Goal: Find specific page/section: Find specific page/section

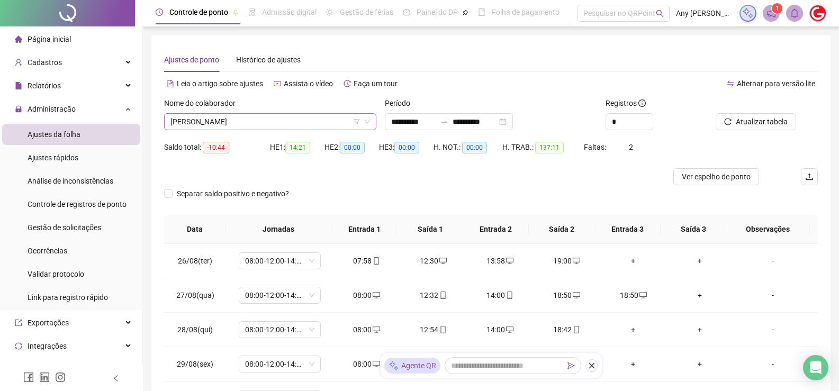
scroll to position [154, 0]
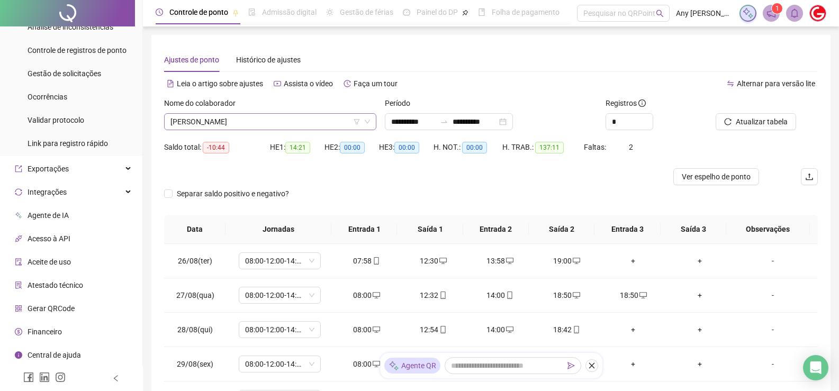
click at [234, 120] on span "[PERSON_NAME]" at bounding box center [270, 122] width 200 height 16
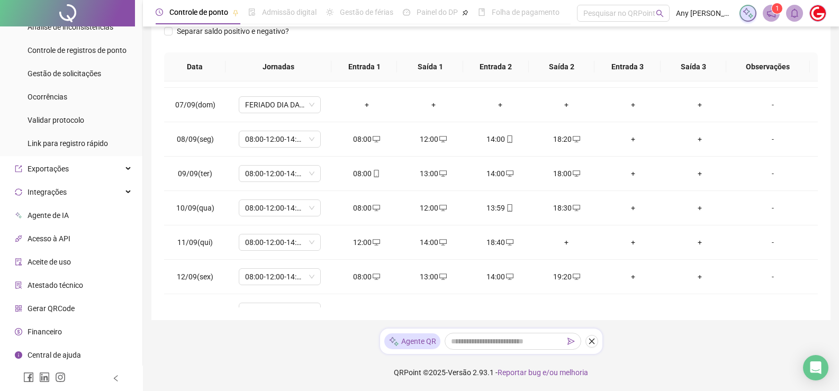
scroll to position [57, 0]
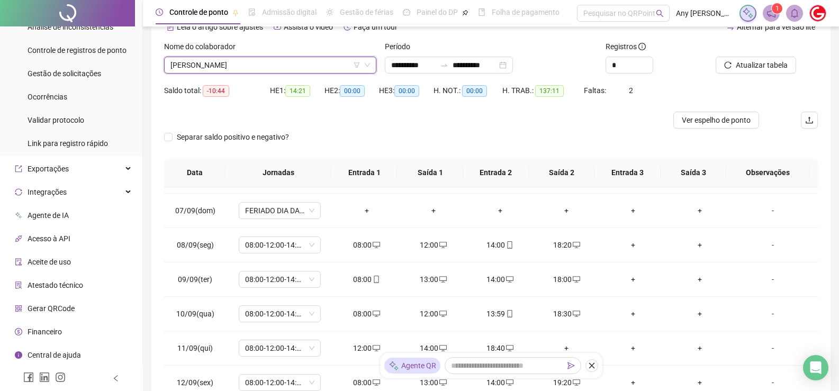
click at [229, 66] on span "[PERSON_NAME]" at bounding box center [270, 65] width 200 height 16
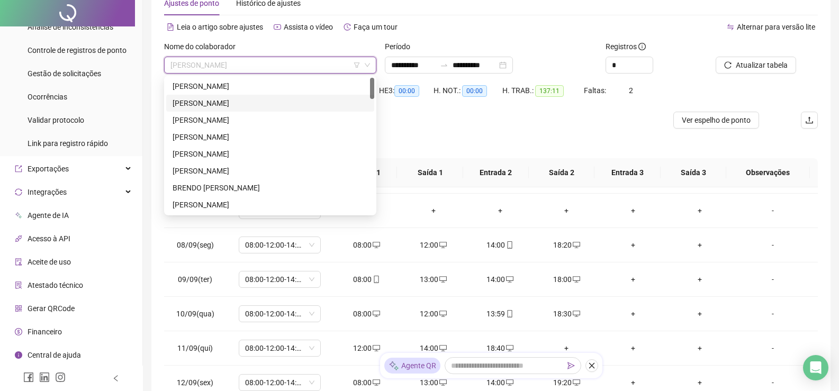
scroll to position [0, 0]
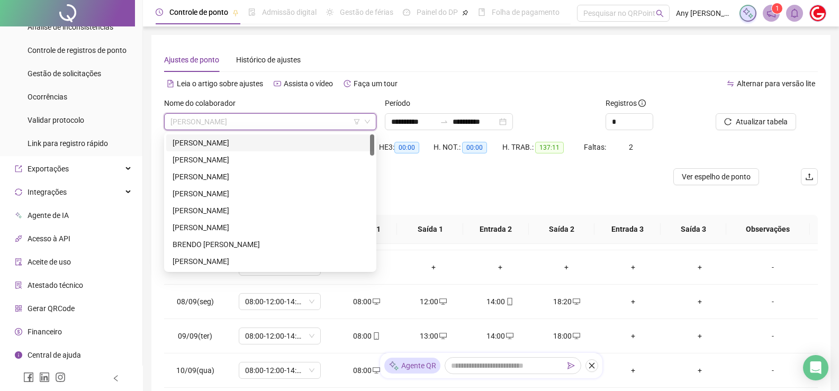
click at [231, 146] on div "[PERSON_NAME]" at bounding box center [270, 143] width 195 height 12
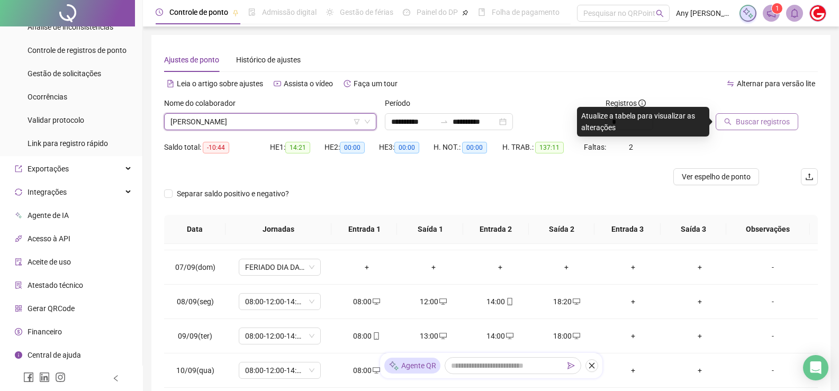
click at [782, 121] on span "Buscar registros" at bounding box center [763, 122] width 54 height 12
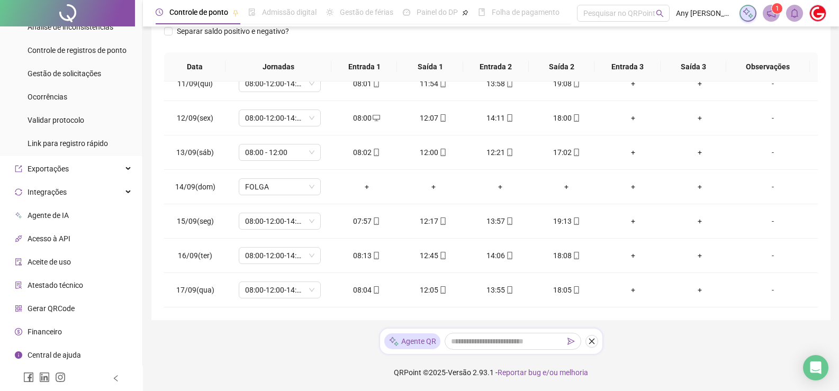
scroll to position [4, 0]
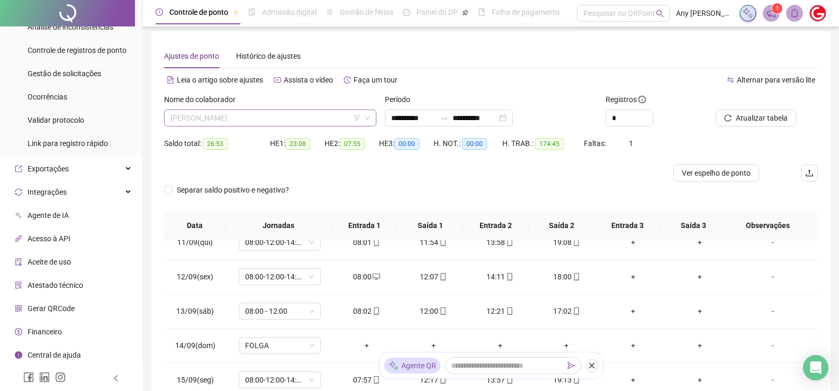
click at [206, 115] on span "[PERSON_NAME]" at bounding box center [270, 118] width 200 height 16
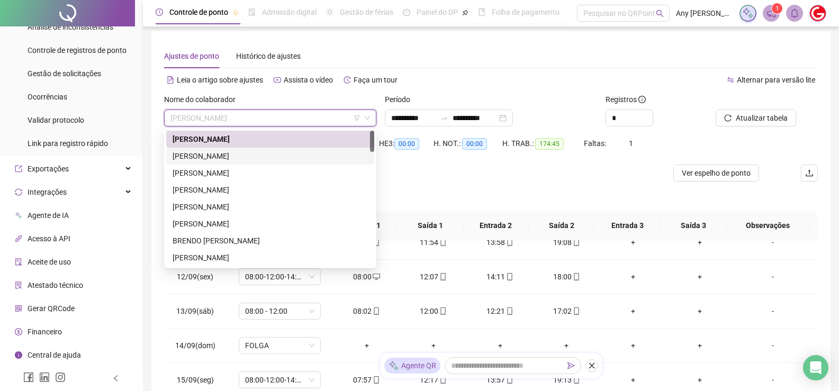
click at [199, 159] on div "[PERSON_NAME]" at bounding box center [270, 156] width 195 height 12
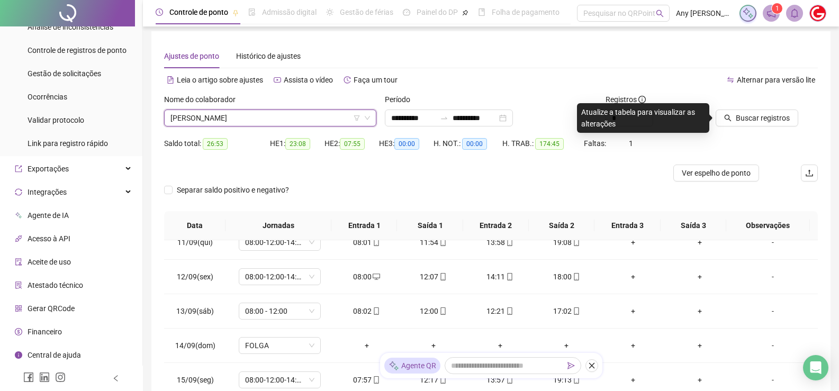
click at [204, 116] on span "[PERSON_NAME]" at bounding box center [270, 118] width 200 height 16
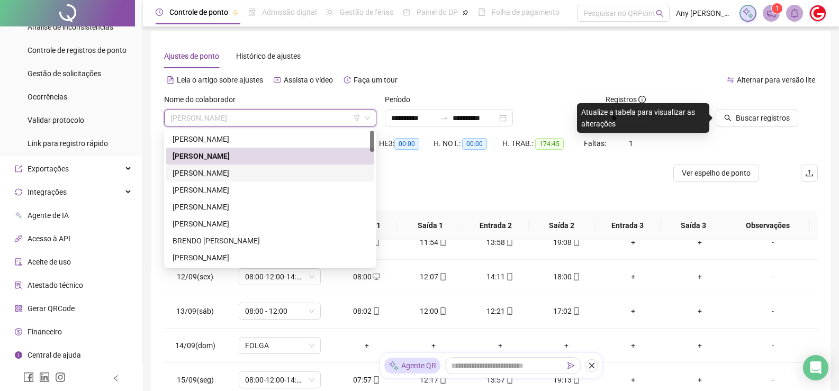
click at [194, 170] on div "[PERSON_NAME]" at bounding box center [270, 173] width 195 height 12
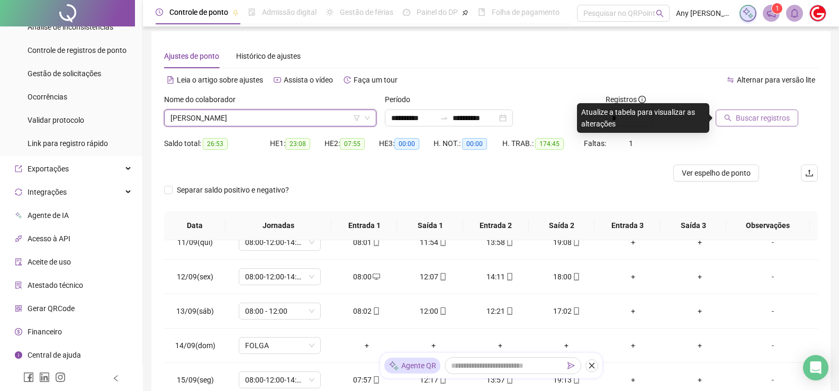
click at [768, 121] on span "Buscar registros" at bounding box center [763, 118] width 54 height 12
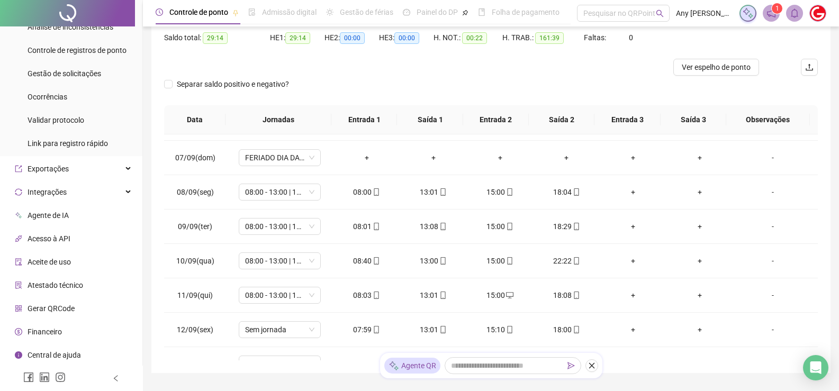
scroll to position [57, 0]
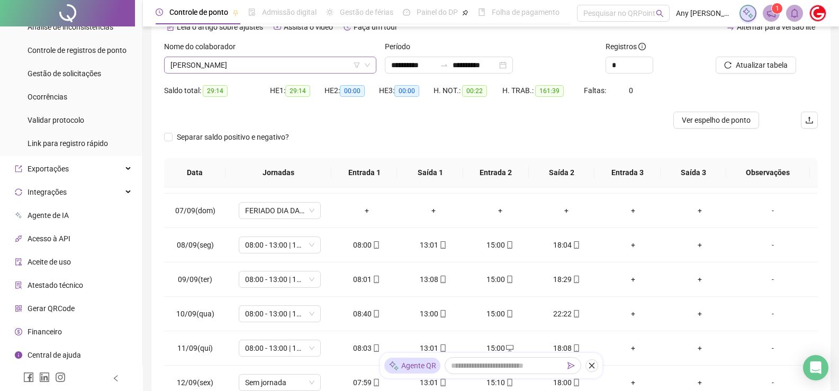
click at [205, 67] on span "[PERSON_NAME]" at bounding box center [270, 65] width 200 height 16
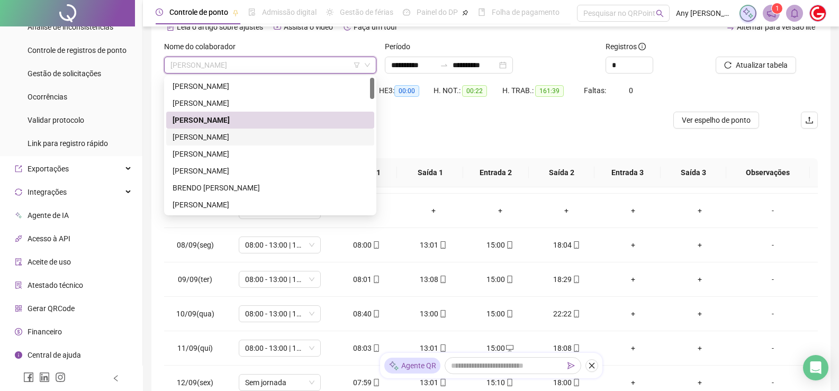
click at [216, 136] on div "[PERSON_NAME]" at bounding box center [270, 137] width 195 height 12
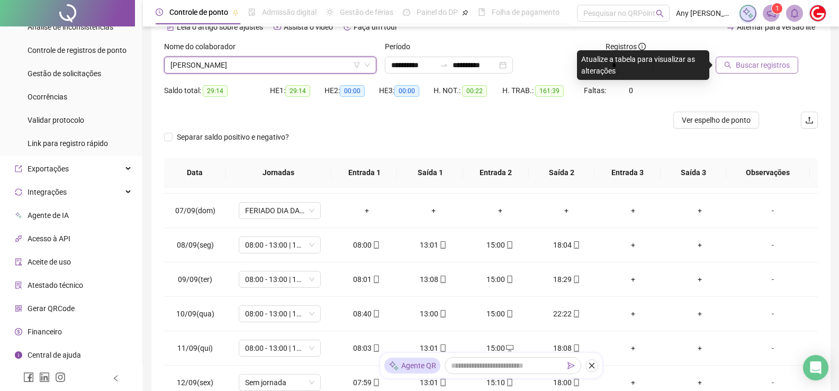
click at [748, 62] on span "Buscar registros" at bounding box center [763, 65] width 54 height 12
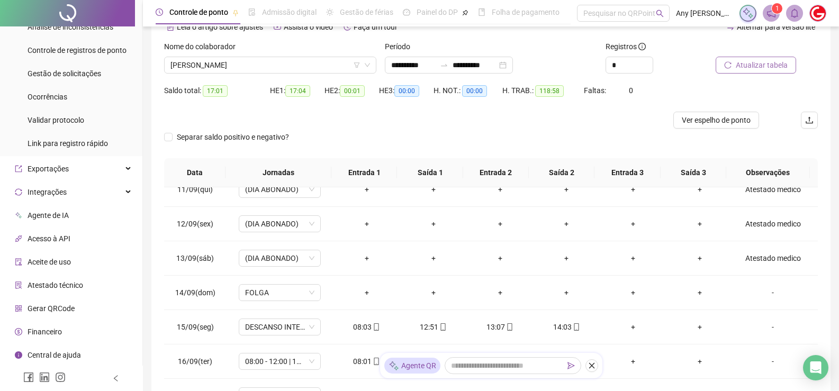
scroll to position [4, 0]
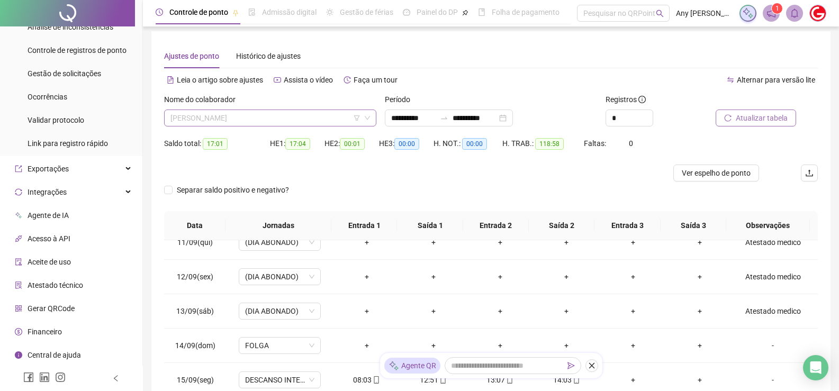
click at [215, 118] on span "[PERSON_NAME]" at bounding box center [270, 118] width 200 height 16
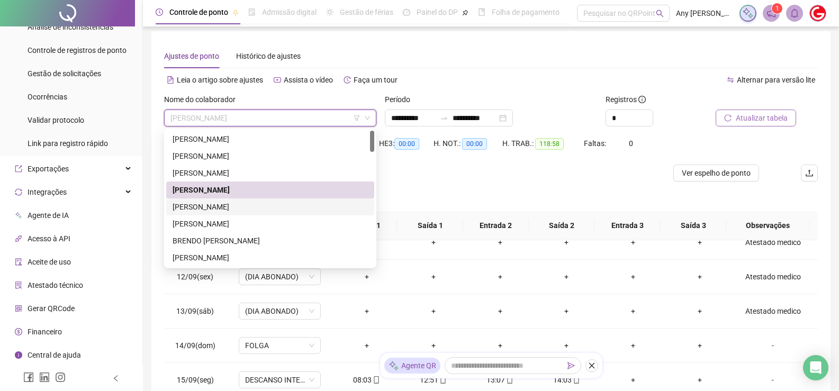
click at [193, 211] on div "[PERSON_NAME]" at bounding box center [270, 207] width 195 height 12
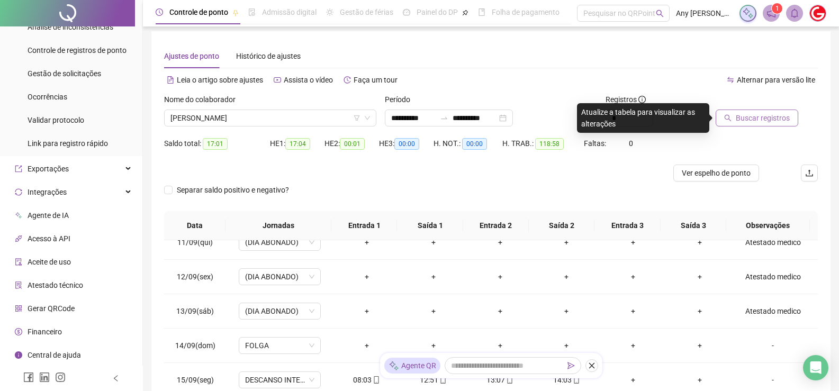
click at [742, 116] on span "Buscar registros" at bounding box center [763, 118] width 54 height 12
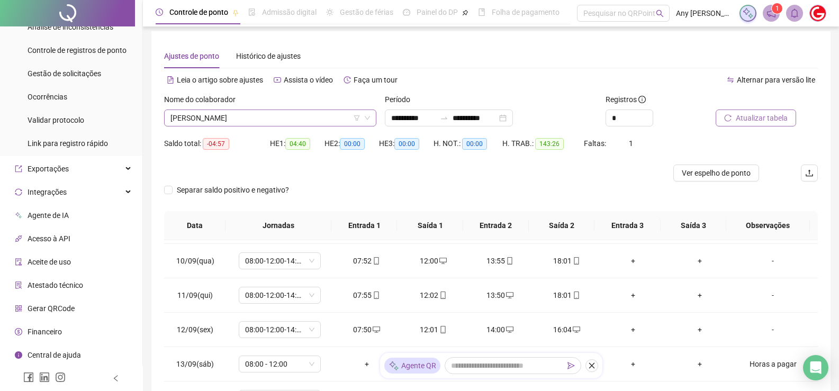
click at [213, 123] on span "[PERSON_NAME]" at bounding box center [270, 118] width 200 height 16
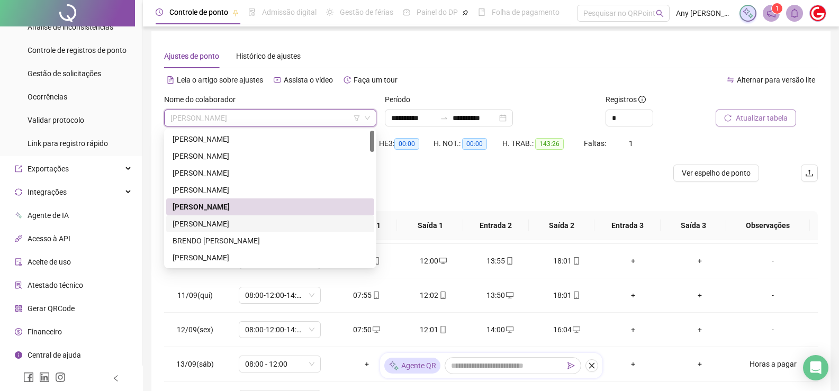
click at [225, 222] on div "[PERSON_NAME]" at bounding box center [270, 224] width 195 height 12
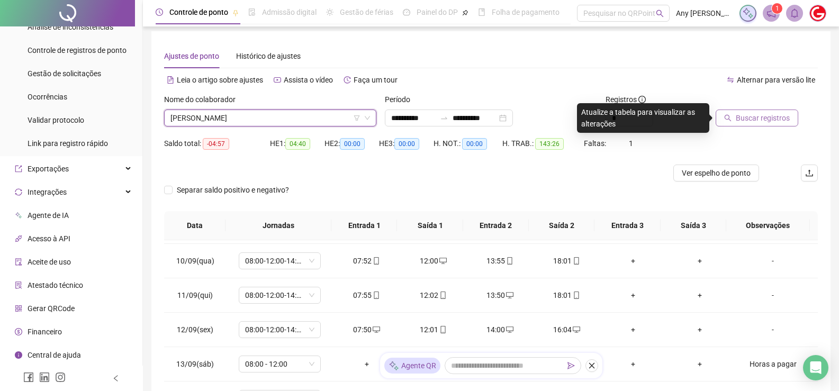
click at [735, 120] on button "Buscar registros" at bounding box center [757, 118] width 83 height 17
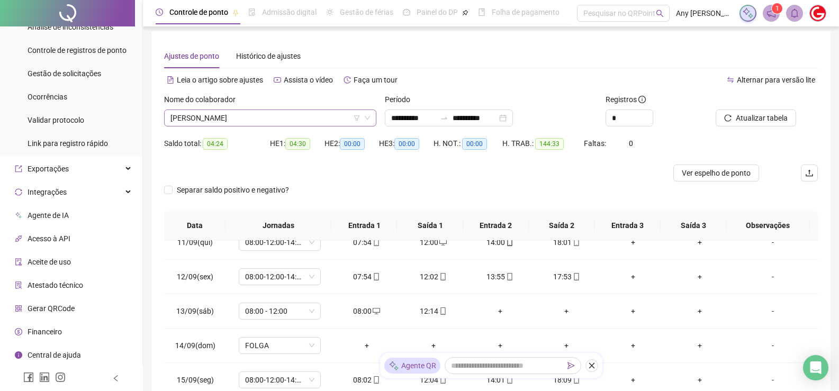
click at [223, 114] on span "[PERSON_NAME]" at bounding box center [270, 118] width 200 height 16
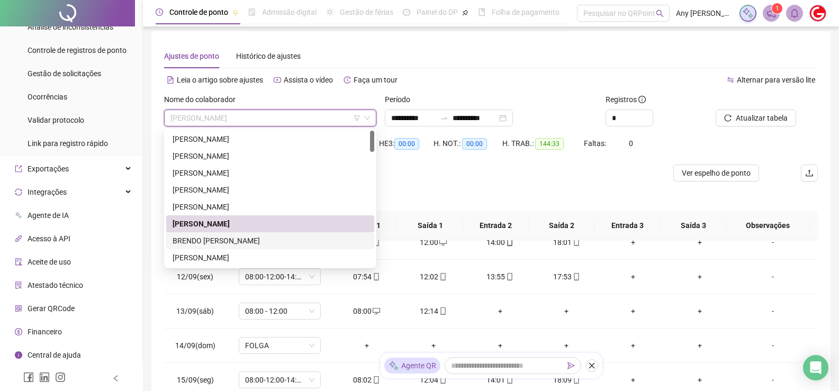
click at [230, 237] on div "BRENDO [PERSON_NAME]" at bounding box center [270, 241] width 195 height 12
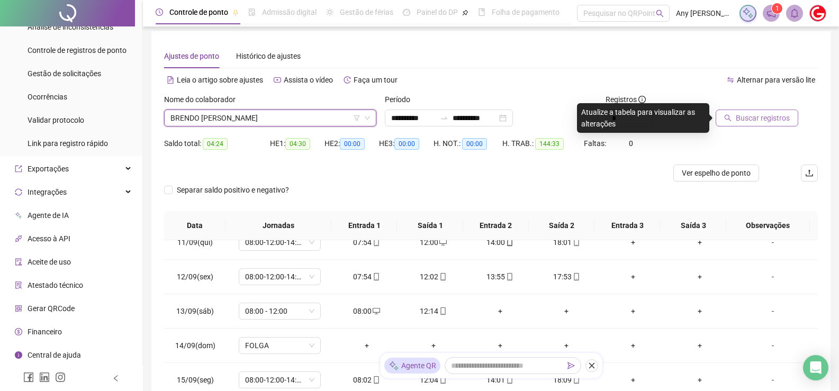
click at [719, 125] on button "Buscar registros" at bounding box center [757, 118] width 83 height 17
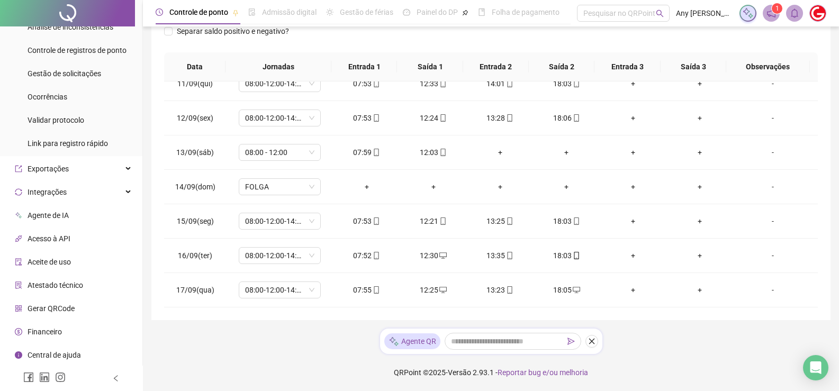
scroll to position [57, 0]
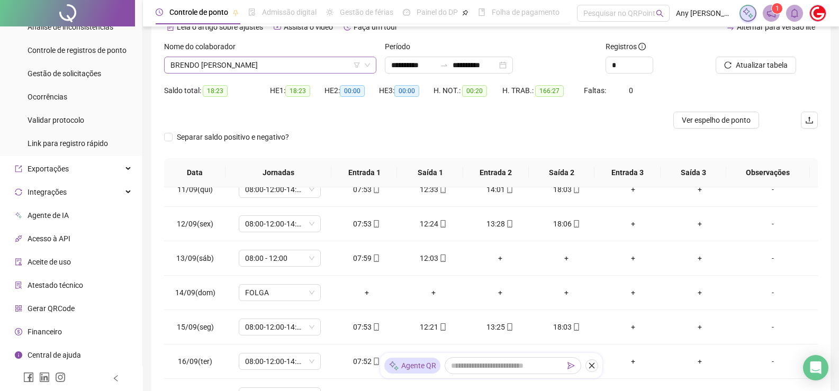
click at [198, 65] on span "BRENDO [PERSON_NAME]" at bounding box center [270, 65] width 200 height 16
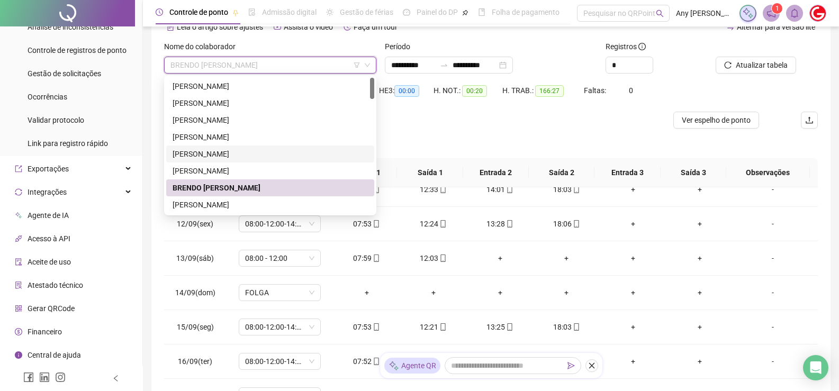
scroll to position [53, 0]
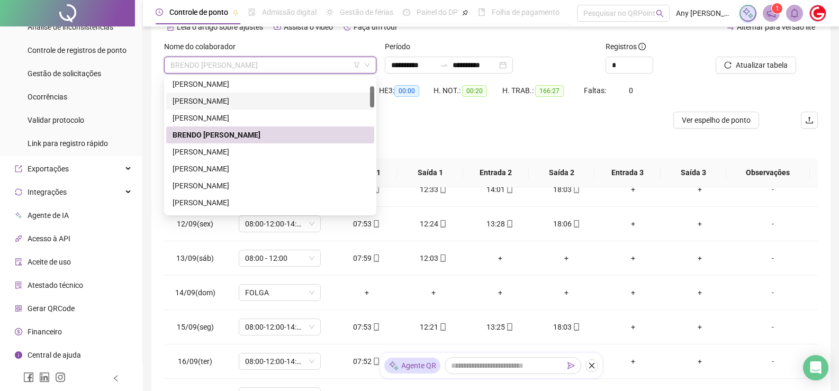
click at [218, 149] on div "[PERSON_NAME]" at bounding box center [270, 152] width 195 height 12
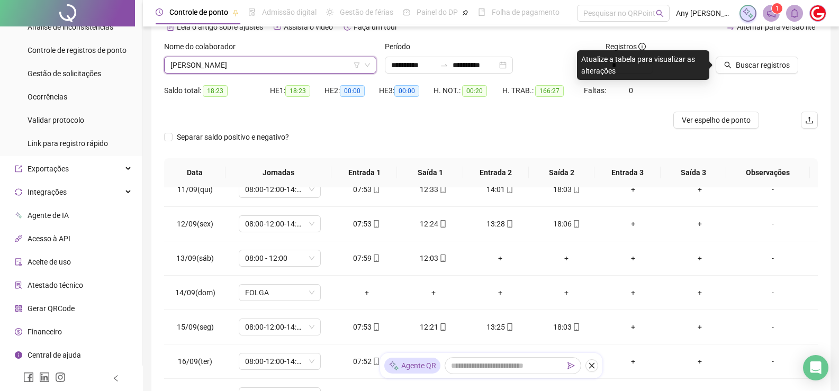
click at [267, 69] on span "[PERSON_NAME]" at bounding box center [270, 65] width 200 height 16
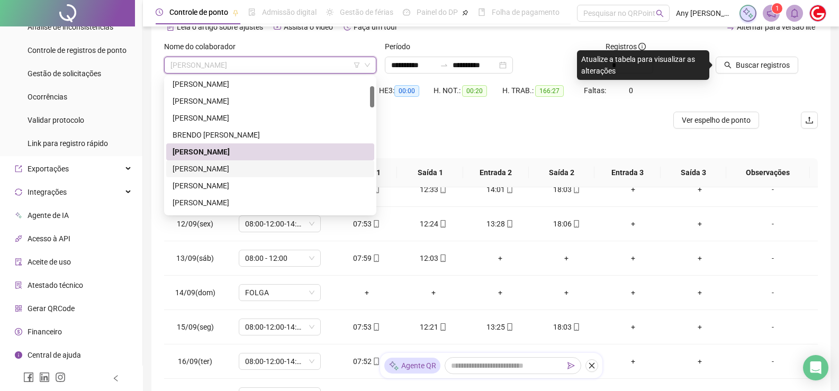
click at [231, 167] on div "[PERSON_NAME]" at bounding box center [270, 169] width 195 height 12
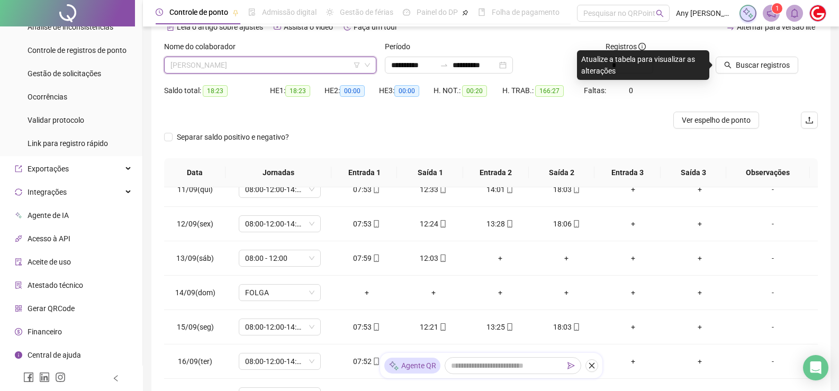
click at [229, 67] on span "[PERSON_NAME]" at bounding box center [270, 65] width 200 height 16
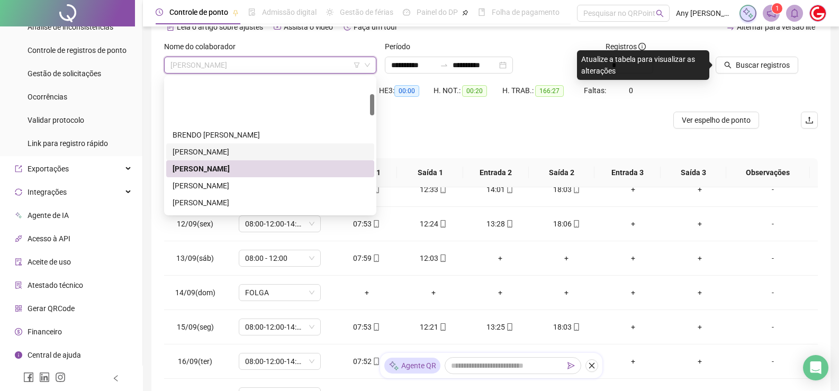
scroll to position [106, 0]
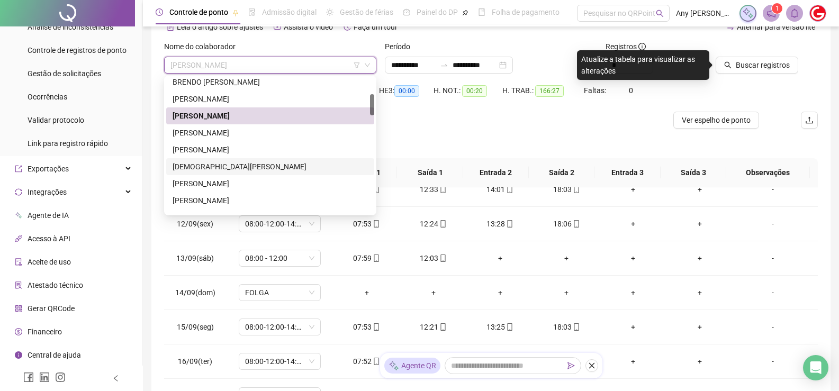
drag, startPoint x: 213, startPoint y: 162, endPoint x: 295, endPoint y: 153, distance: 82.6
click at [213, 162] on div "[DEMOGRAPHIC_DATA][PERSON_NAME]" at bounding box center [270, 167] width 195 height 12
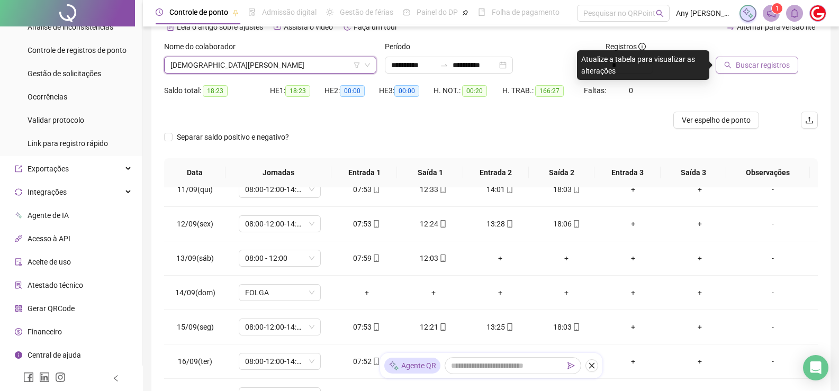
click at [733, 64] on button "Buscar registros" at bounding box center [757, 65] width 83 height 17
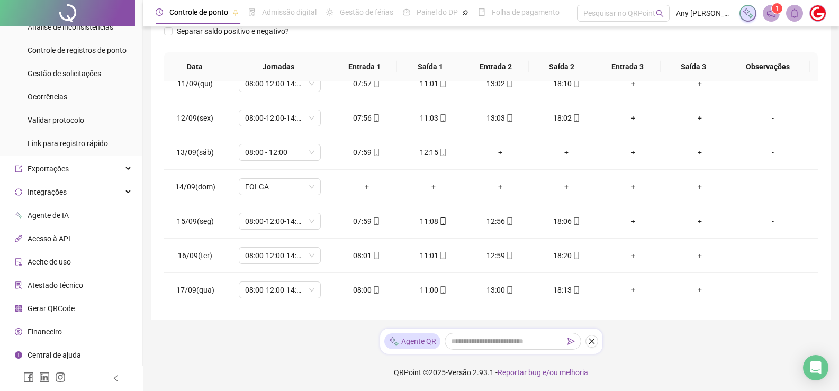
scroll to position [0, 0]
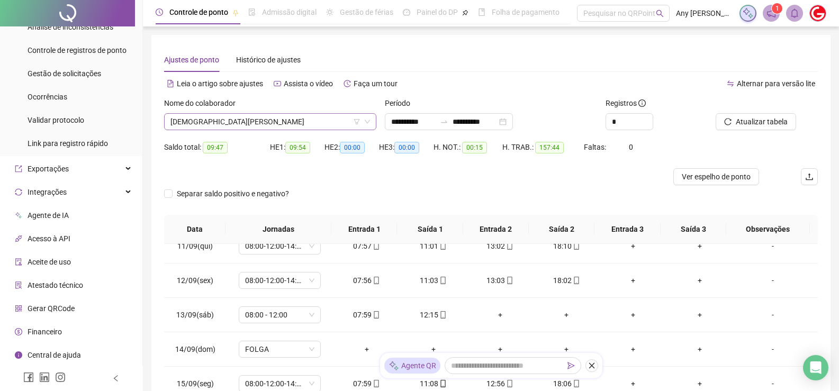
click at [216, 121] on span "[DEMOGRAPHIC_DATA][PERSON_NAME]" at bounding box center [270, 122] width 200 height 16
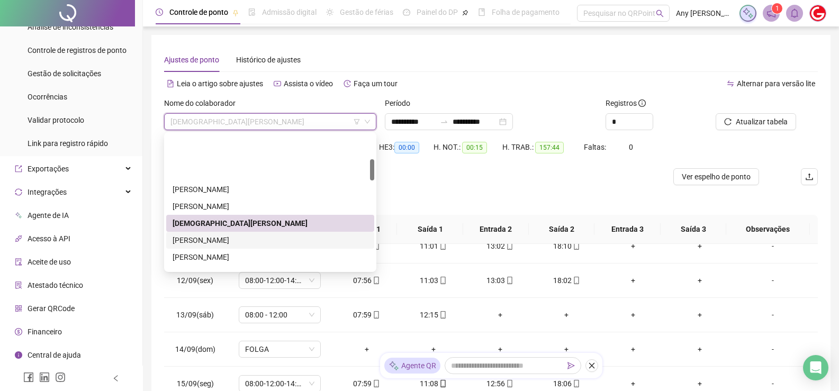
scroll to position [159, 0]
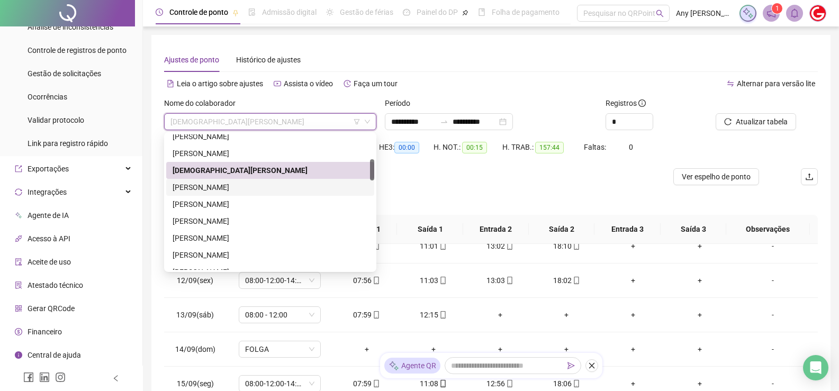
click at [207, 187] on div "[PERSON_NAME]" at bounding box center [270, 188] width 195 height 12
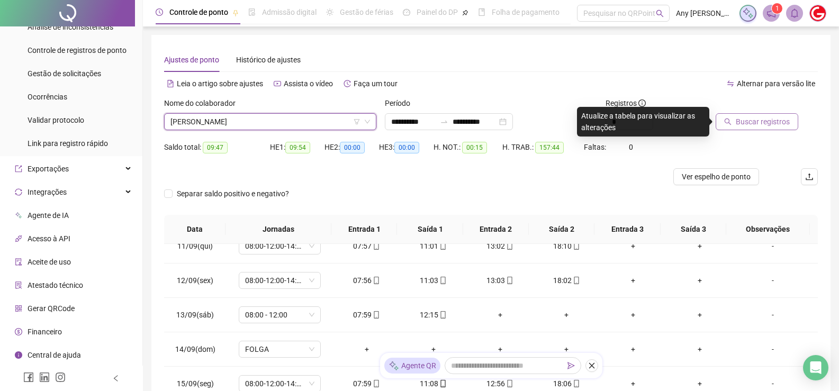
click at [743, 125] on span "Buscar registros" at bounding box center [763, 122] width 54 height 12
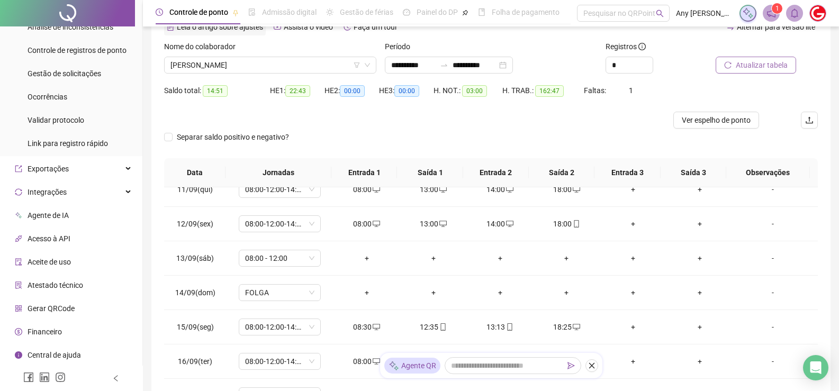
scroll to position [4, 0]
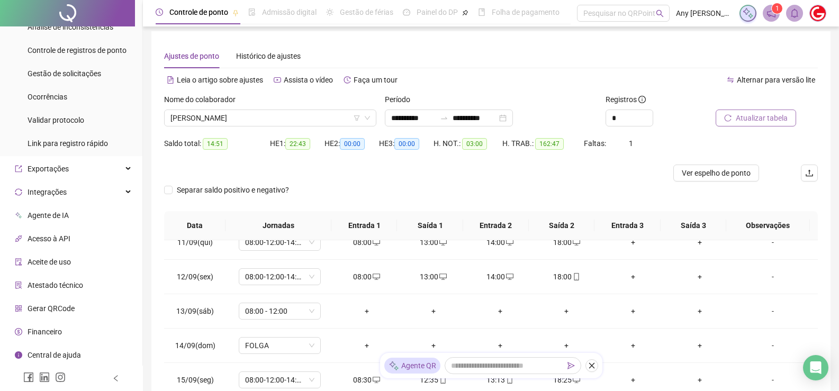
click at [231, 127] on div "Nome do colaborador [PERSON_NAME]" at bounding box center [270, 114] width 221 height 41
click at [224, 112] on span "[PERSON_NAME]" at bounding box center [270, 118] width 200 height 16
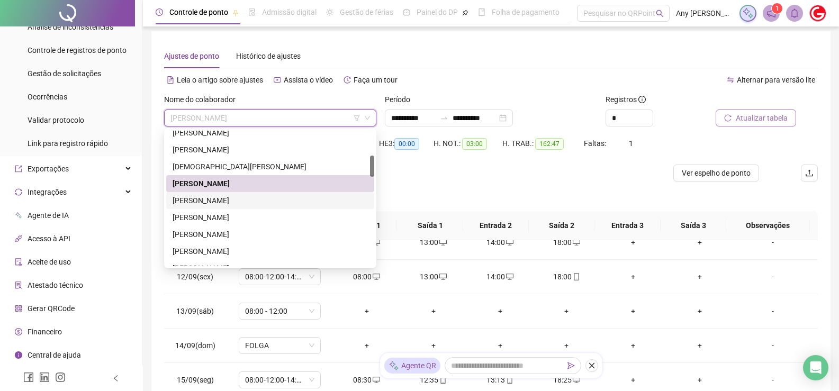
drag, startPoint x: 219, startPoint y: 201, endPoint x: 233, endPoint y: 196, distance: 15.1
click at [219, 201] on div "[PERSON_NAME]" at bounding box center [270, 201] width 195 height 12
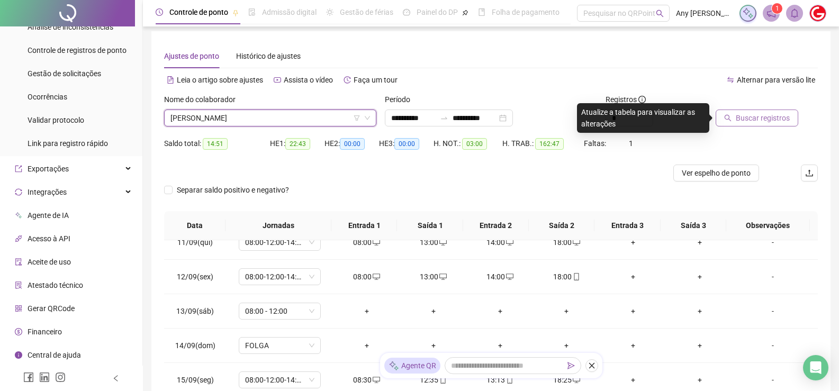
click at [724, 115] on button "Buscar registros" at bounding box center [757, 118] width 83 height 17
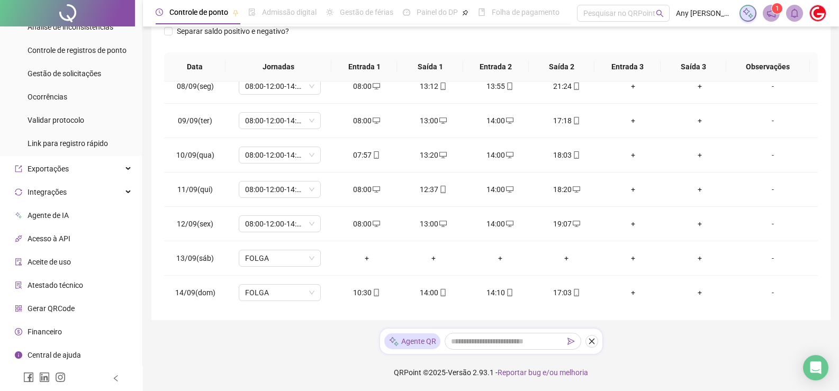
scroll to position [57, 0]
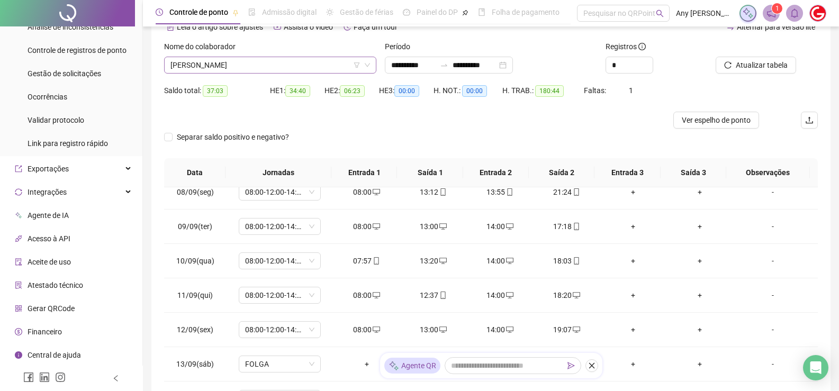
click at [210, 65] on span "[PERSON_NAME]" at bounding box center [270, 65] width 200 height 16
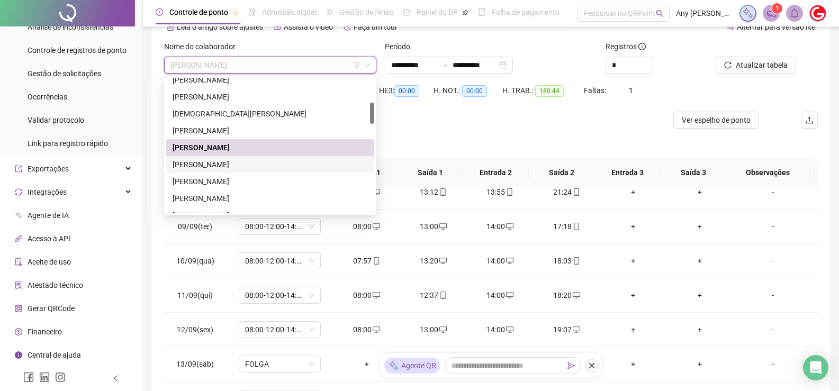
click at [223, 162] on div "[PERSON_NAME]" at bounding box center [270, 165] width 195 height 12
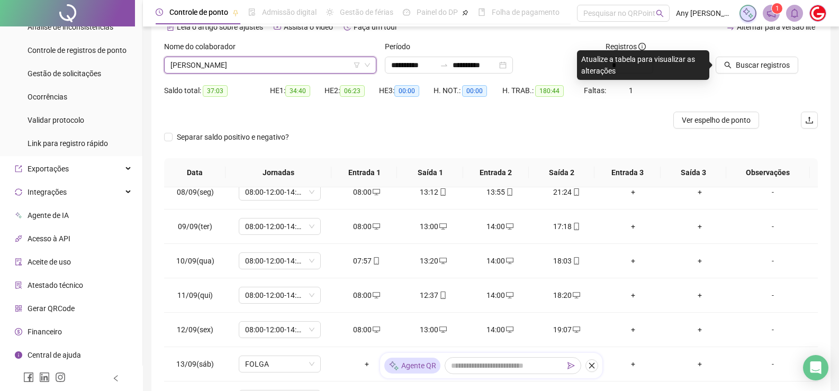
click at [206, 64] on span "[PERSON_NAME]" at bounding box center [270, 65] width 200 height 16
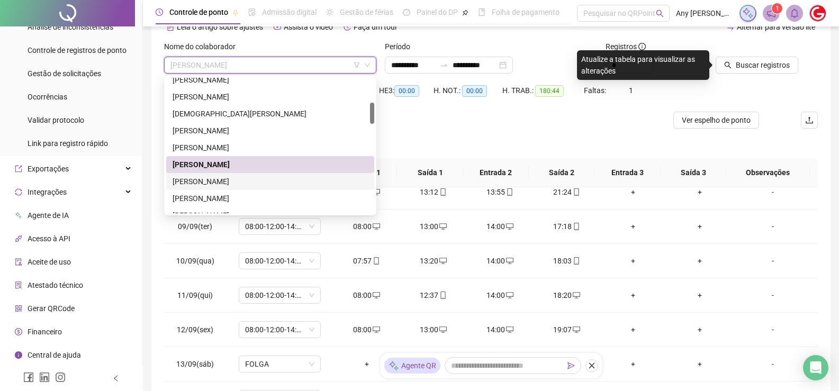
drag, startPoint x: 209, startPoint y: 181, endPoint x: 328, endPoint y: 157, distance: 121.6
click at [209, 181] on div "[PERSON_NAME]" at bounding box center [270, 182] width 195 height 12
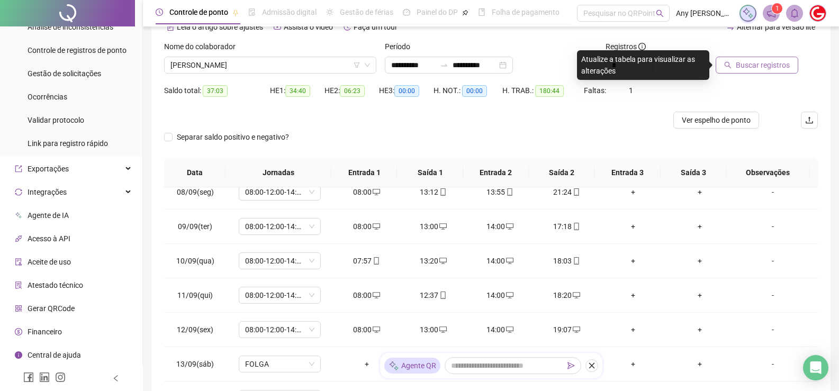
click at [765, 64] on span "Buscar registros" at bounding box center [763, 65] width 54 height 12
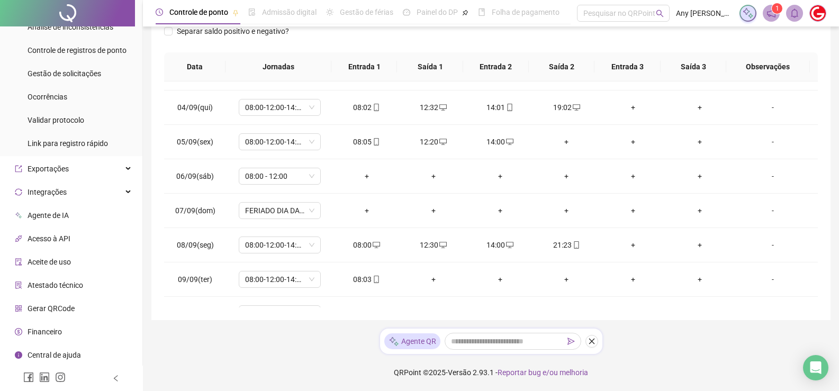
scroll to position [4, 0]
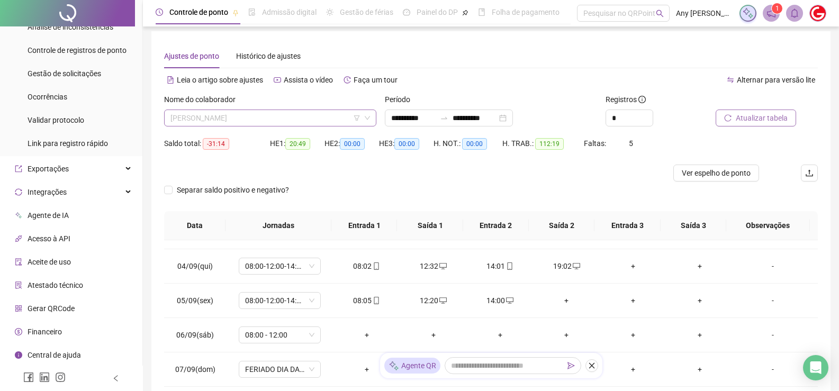
click at [241, 116] on span "[PERSON_NAME]" at bounding box center [270, 118] width 200 height 16
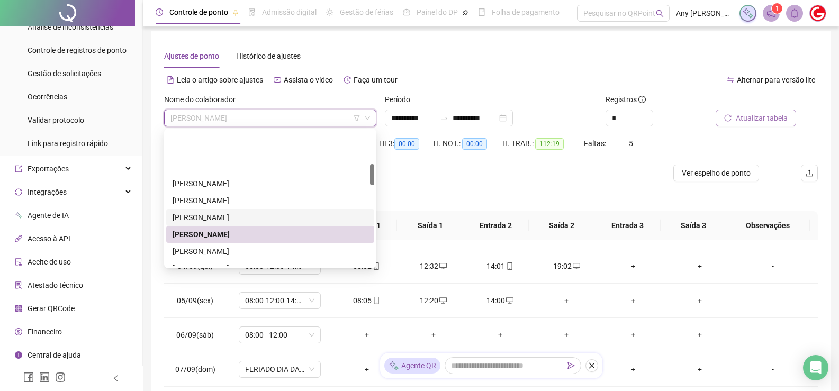
scroll to position [212, 0]
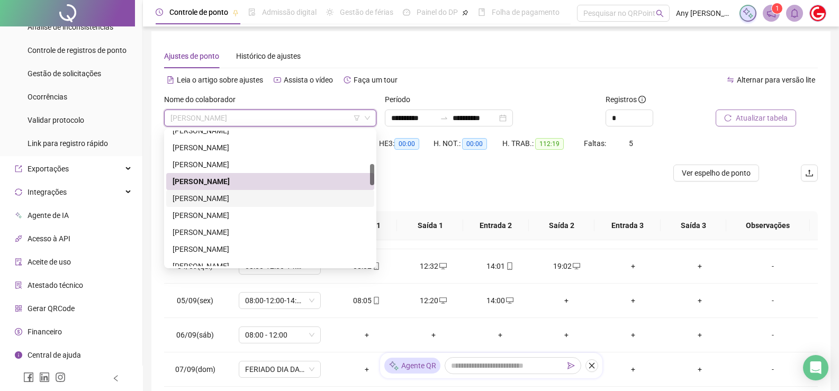
click at [222, 200] on div "[PERSON_NAME]" at bounding box center [270, 199] width 195 height 12
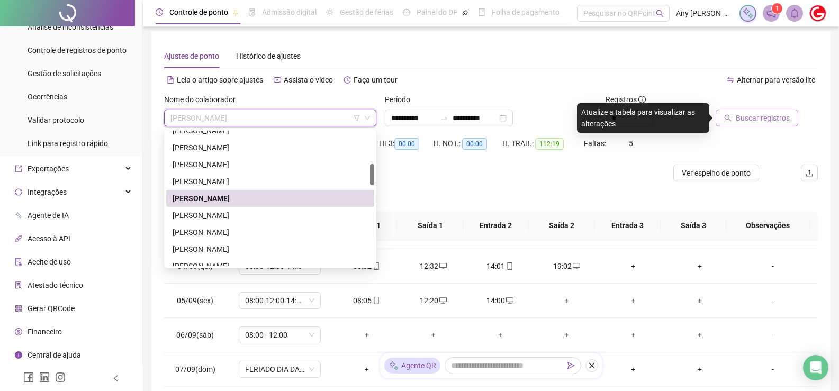
click at [268, 119] on span "[PERSON_NAME]" at bounding box center [270, 118] width 200 height 16
click at [232, 210] on div "[PERSON_NAME]" at bounding box center [270, 216] width 195 height 12
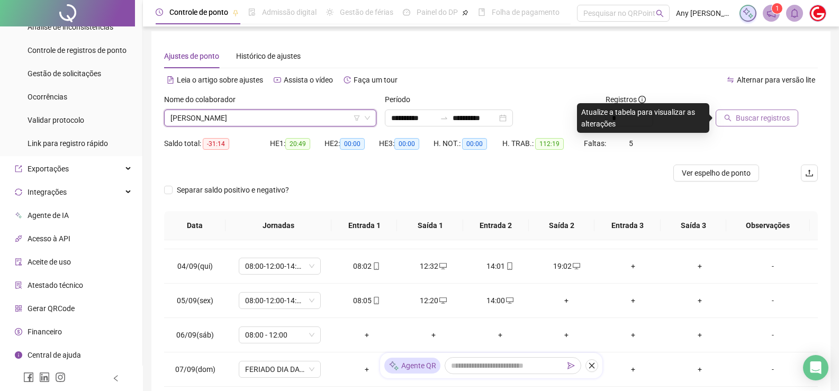
click at [245, 115] on span "[PERSON_NAME]" at bounding box center [270, 118] width 200 height 16
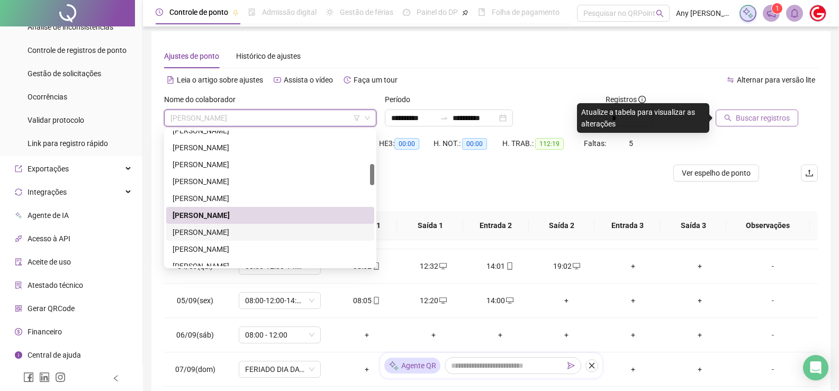
click at [236, 230] on div "[PERSON_NAME]" at bounding box center [270, 233] width 195 height 12
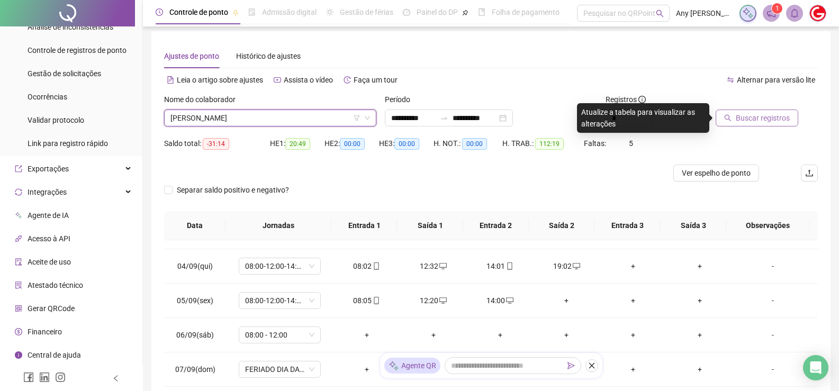
click at [207, 118] on span "[PERSON_NAME]" at bounding box center [270, 118] width 200 height 16
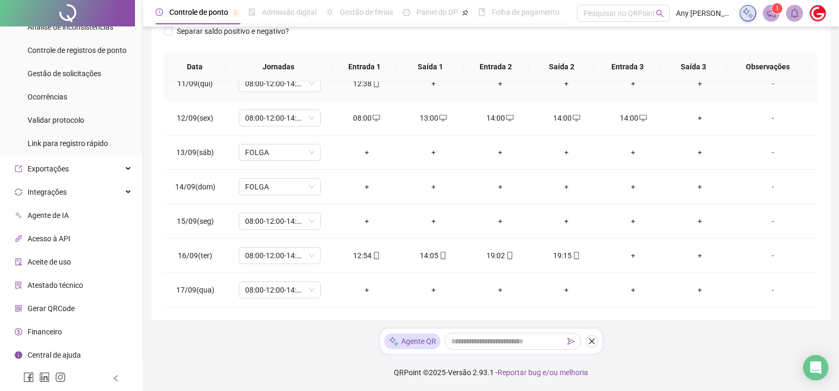
scroll to position [0, 0]
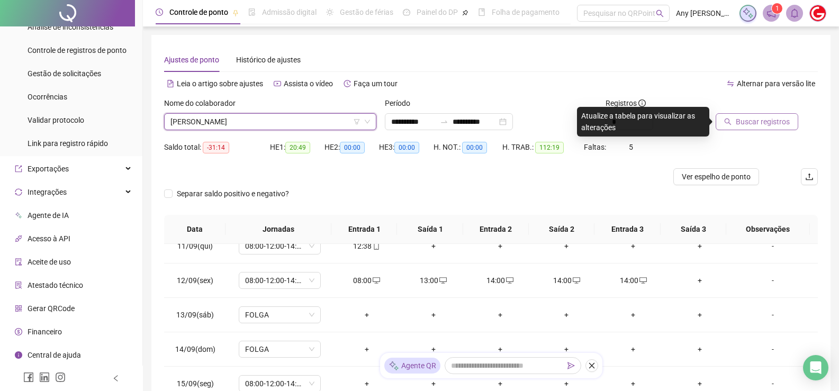
click at [219, 116] on span "[PERSON_NAME]" at bounding box center [270, 122] width 200 height 16
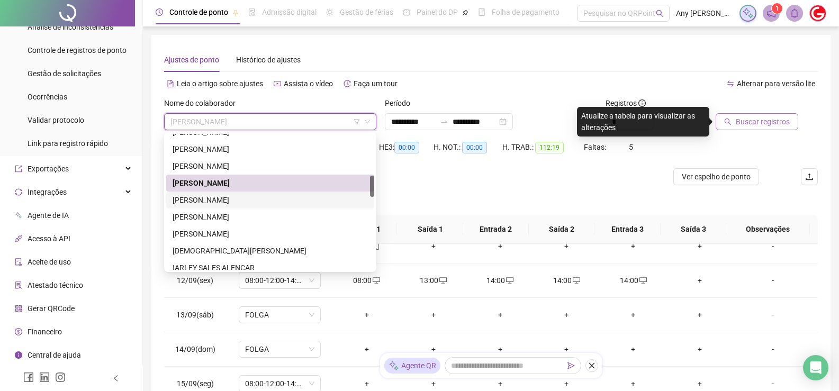
click at [204, 202] on div "[PERSON_NAME]" at bounding box center [270, 200] width 195 height 12
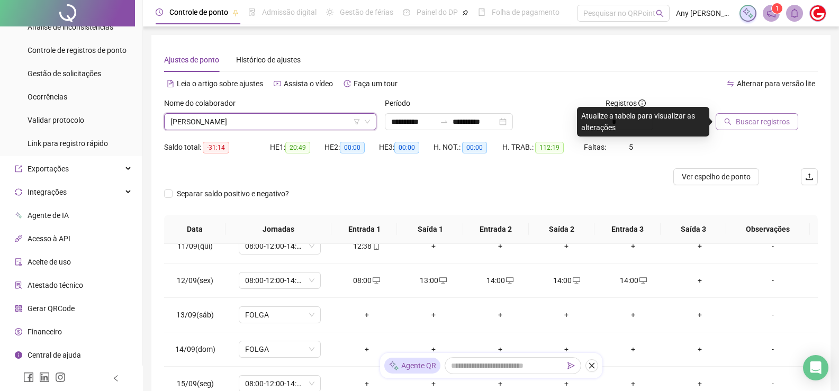
click at [749, 119] on span "Buscar registros" at bounding box center [763, 122] width 54 height 12
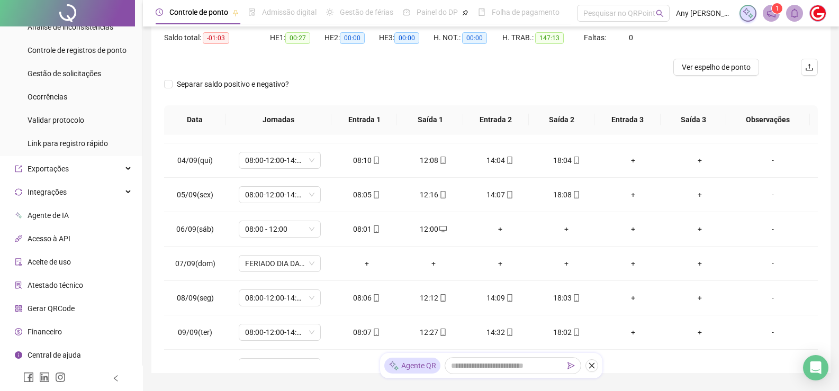
scroll to position [4, 0]
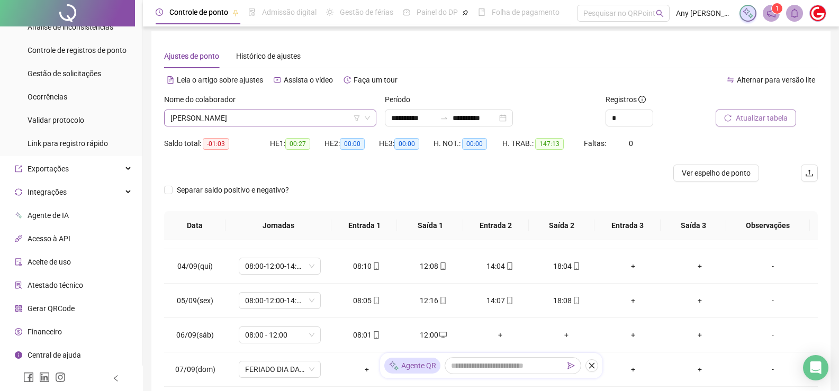
click at [247, 111] on span "[PERSON_NAME]" at bounding box center [270, 118] width 200 height 16
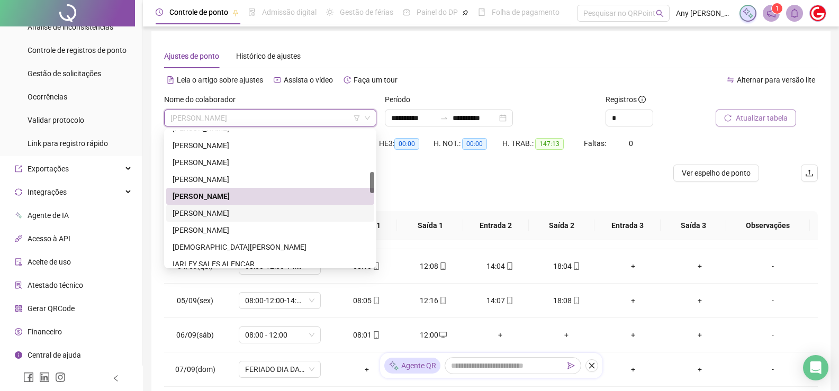
click at [215, 210] on div "[PERSON_NAME]" at bounding box center [270, 213] width 195 height 12
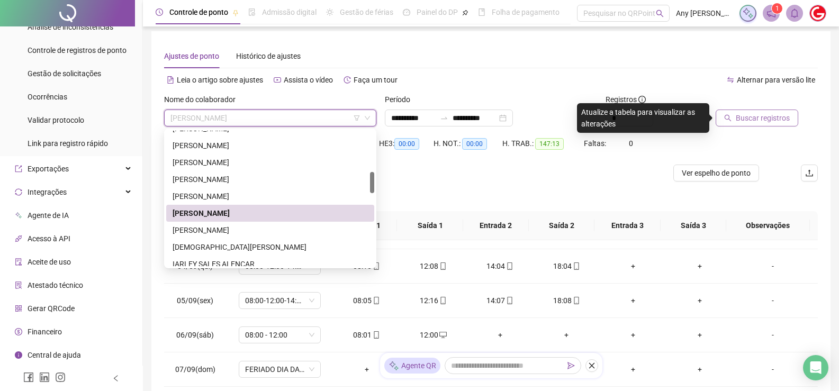
drag, startPoint x: 288, startPoint y: 114, endPoint x: 236, endPoint y: 138, distance: 58.3
click at [288, 114] on span "[PERSON_NAME]" at bounding box center [270, 118] width 200 height 16
click at [211, 247] on div "[DEMOGRAPHIC_DATA][PERSON_NAME]" at bounding box center [270, 247] width 195 height 12
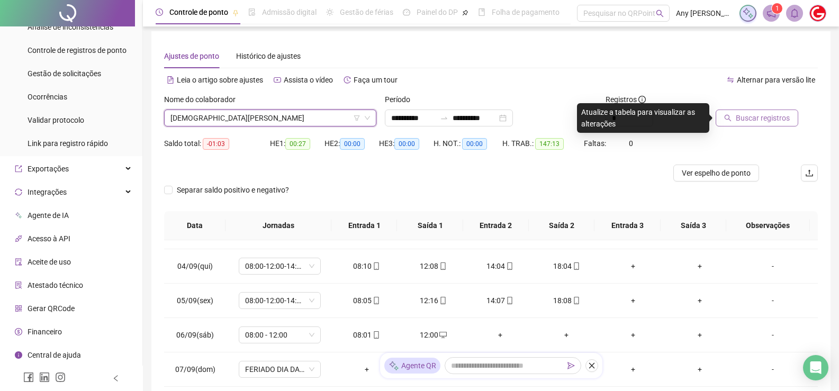
click at [725, 111] on button "Buscar registros" at bounding box center [757, 118] width 83 height 17
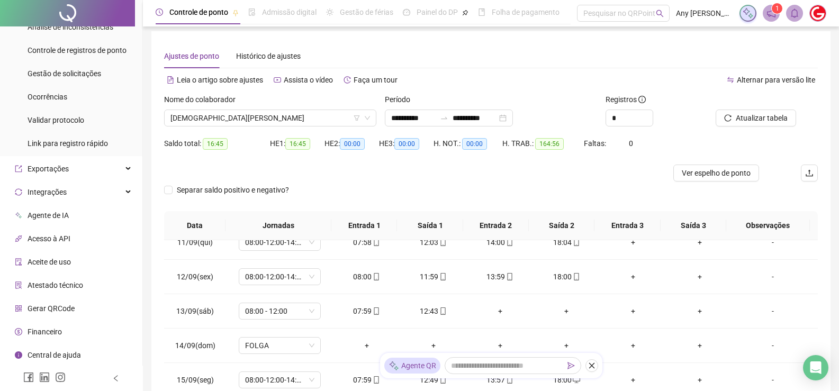
click at [228, 104] on label "Nome do colaborador" at bounding box center [203, 100] width 78 height 12
click at [229, 115] on span "[DEMOGRAPHIC_DATA][PERSON_NAME]" at bounding box center [270, 118] width 200 height 16
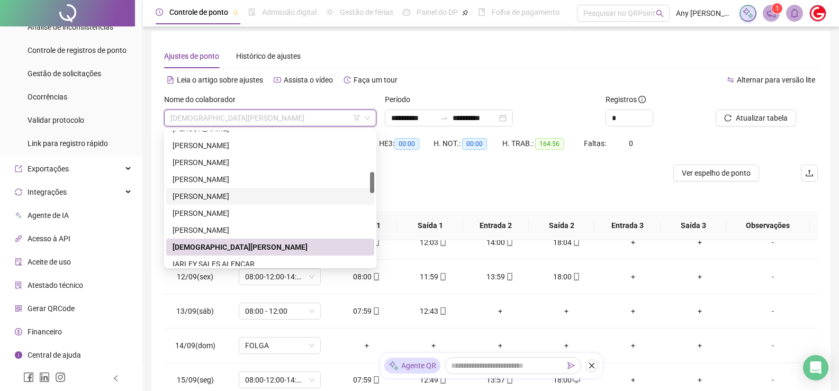
scroll to position [318, 0]
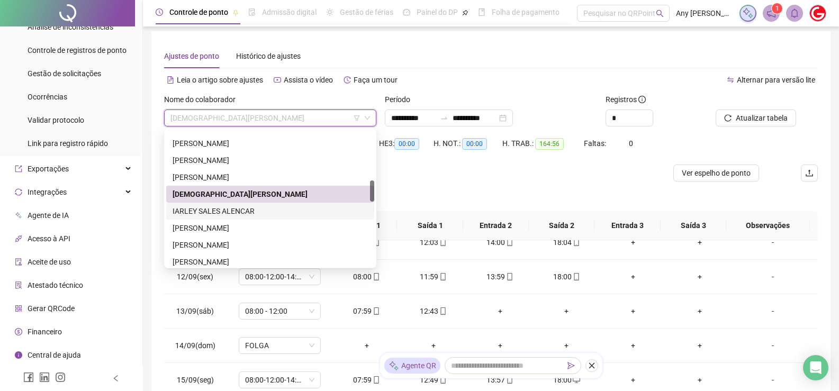
click at [215, 210] on div "IARLEY SALES ALENCAR" at bounding box center [270, 211] width 195 height 12
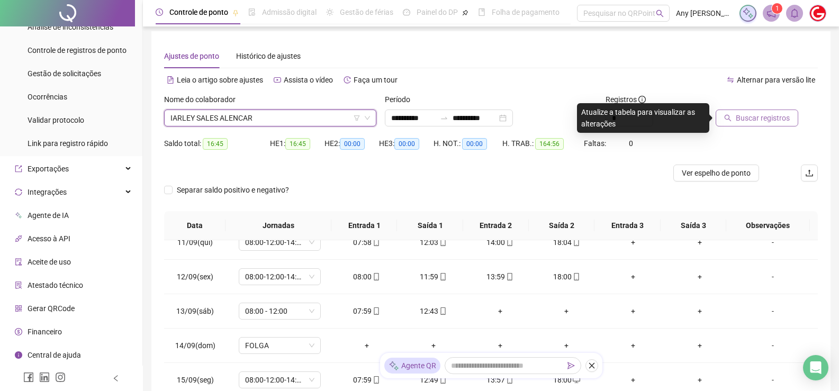
click at [743, 123] on span "Buscar registros" at bounding box center [763, 118] width 54 height 12
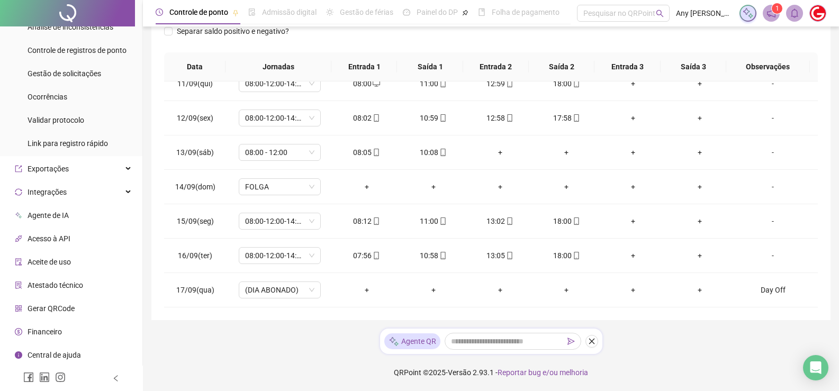
scroll to position [4, 0]
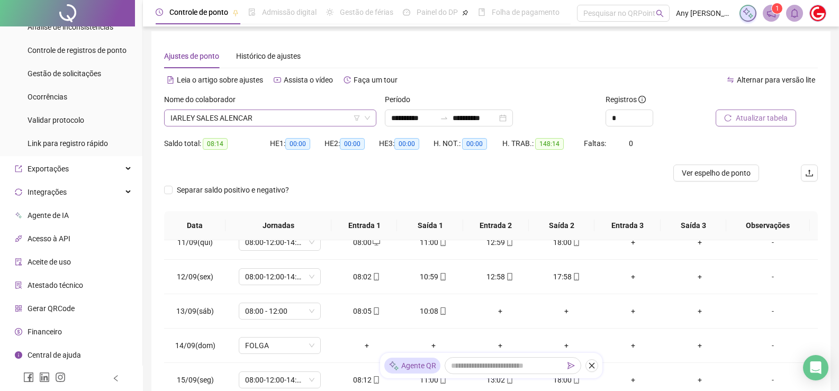
click at [277, 112] on span "IARLEY SALES ALENCAR" at bounding box center [270, 118] width 200 height 16
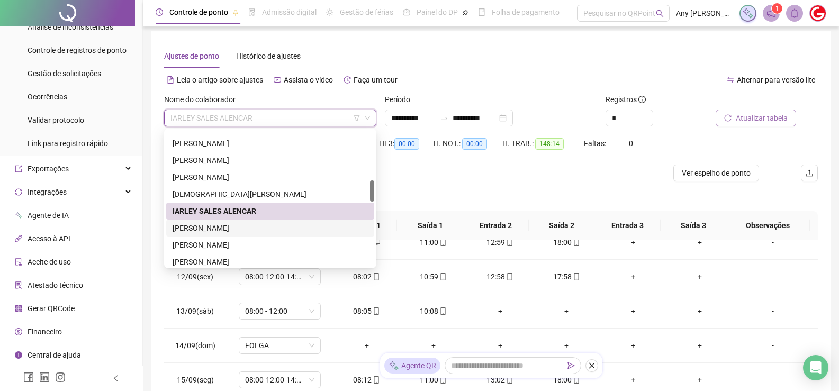
click at [229, 226] on div "[PERSON_NAME]" at bounding box center [270, 228] width 195 height 12
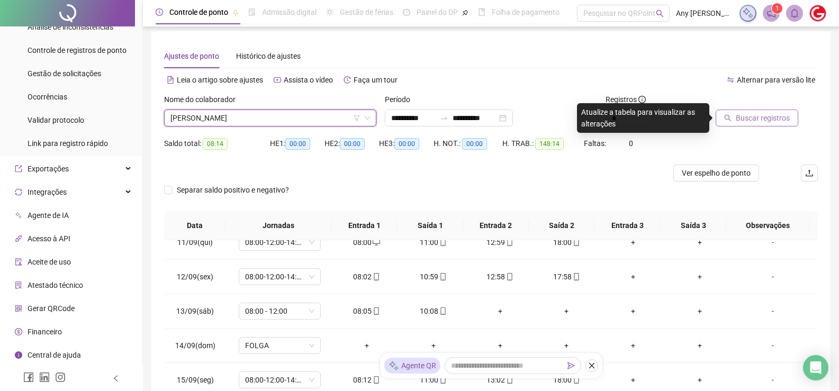
click at [756, 109] on div at bounding box center [754, 102] width 76 height 16
click at [761, 119] on span "Buscar registros" at bounding box center [763, 118] width 54 height 12
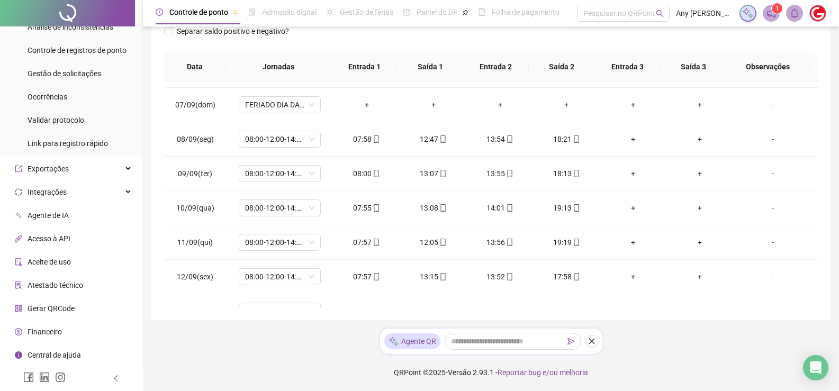
scroll to position [0, 0]
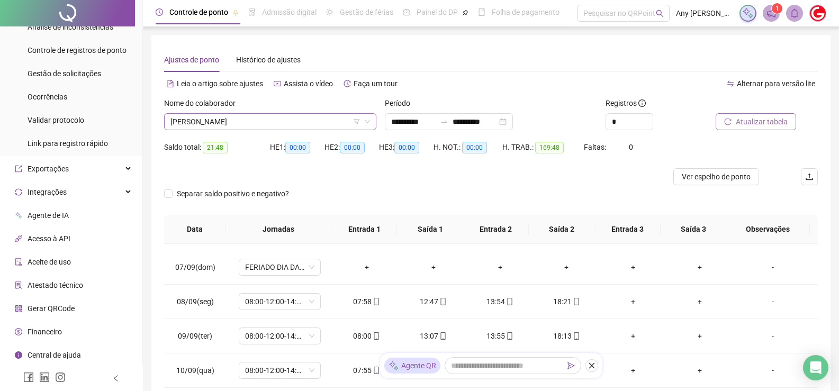
click at [208, 115] on span "[PERSON_NAME]" at bounding box center [270, 122] width 200 height 16
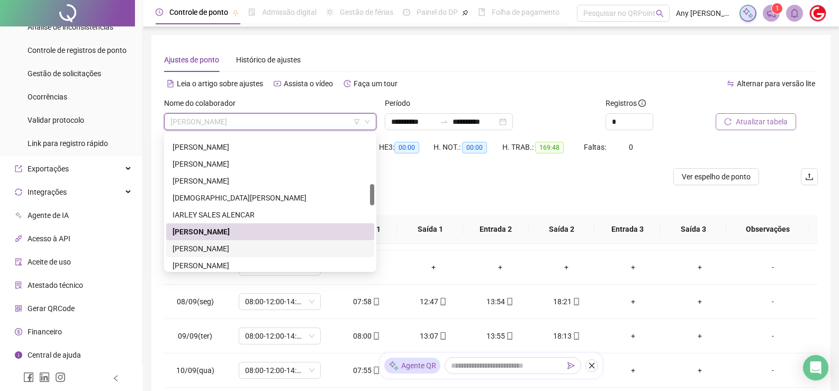
click at [216, 250] on div "[PERSON_NAME]" at bounding box center [270, 249] width 195 height 12
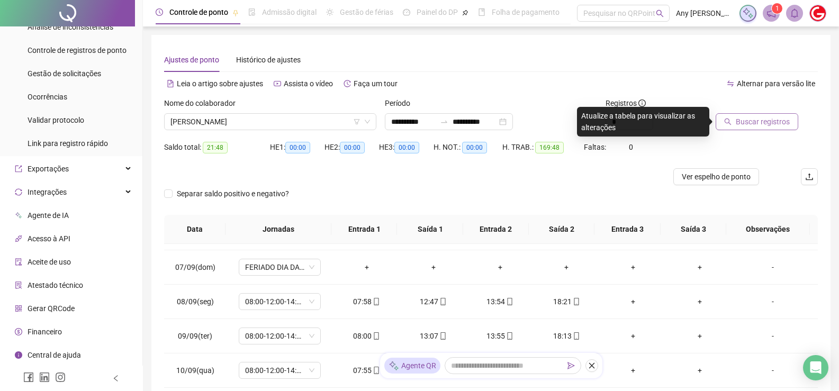
click at [732, 121] on button "Buscar registros" at bounding box center [757, 121] width 83 height 17
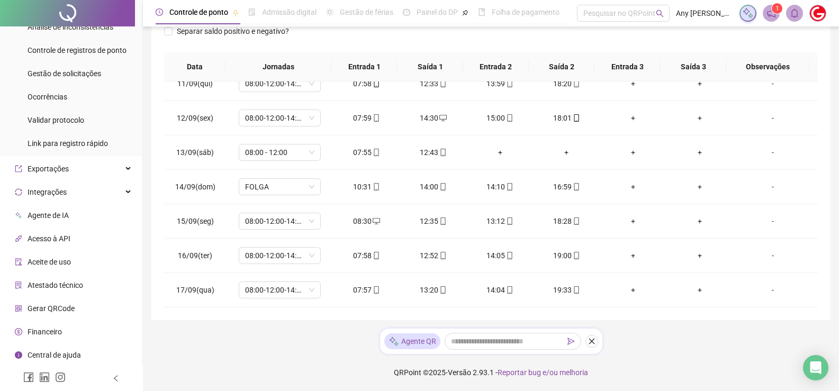
scroll to position [4, 0]
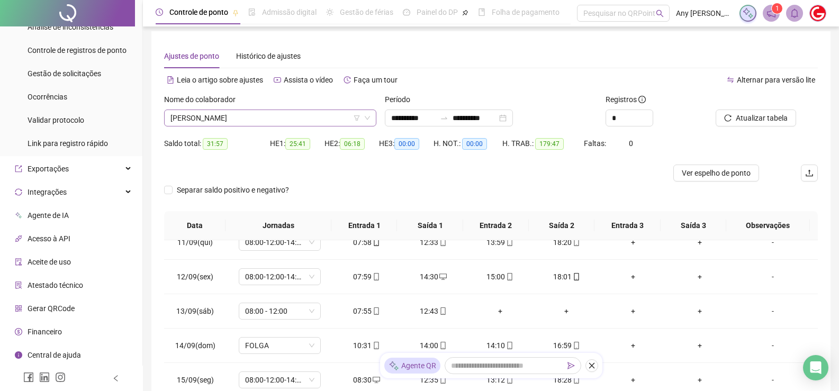
click at [204, 121] on span "[PERSON_NAME]" at bounding box center [270, 118] width 200 height 16
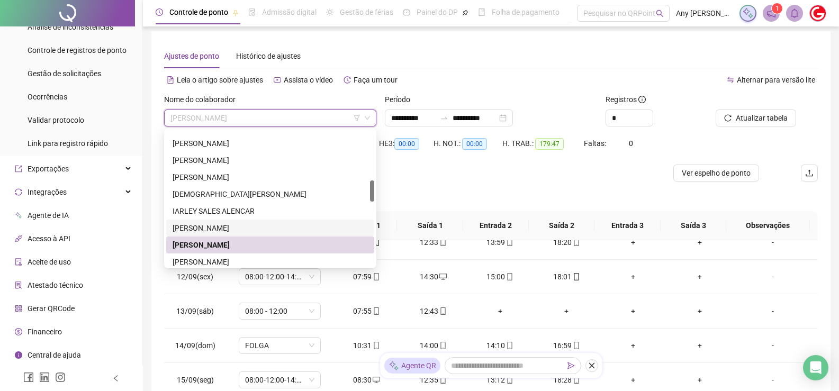
scroll to position [423, 0]
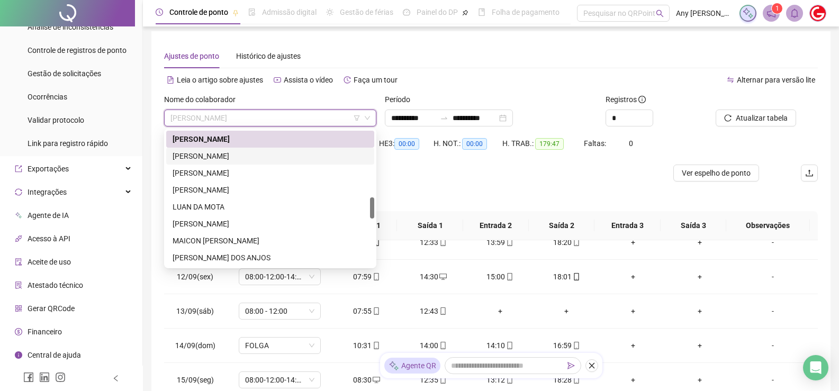
click at [201, 154] on div "[PERSON_NAME]" at bounding box center [270, 156] width 195 height 12
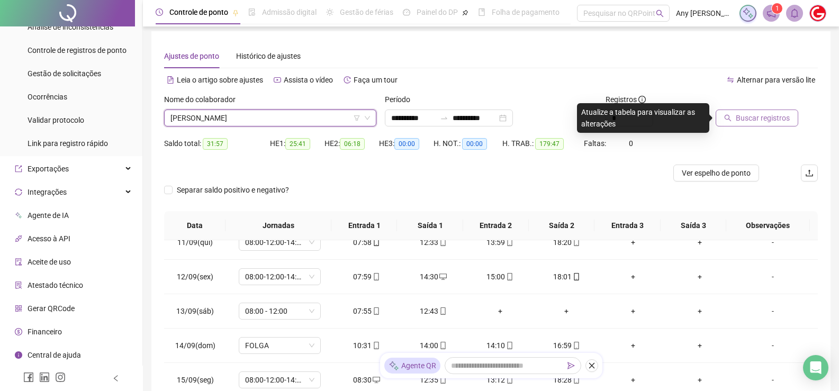
click at [736, 122] on span "Buscar registros" at bounding box center [763, 118] width 54 height 12
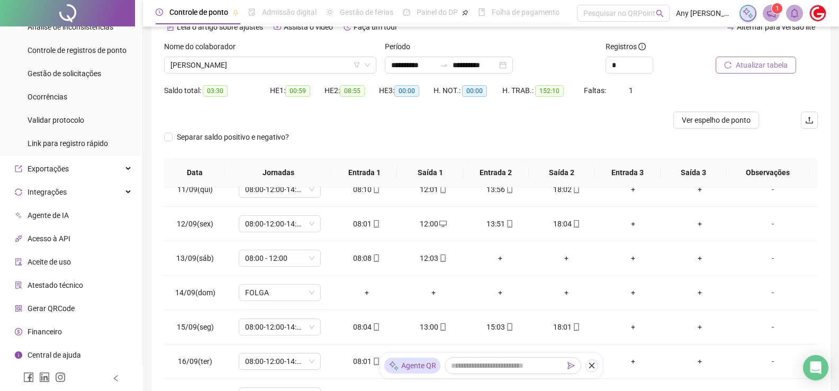
scroll to position [4, 0]
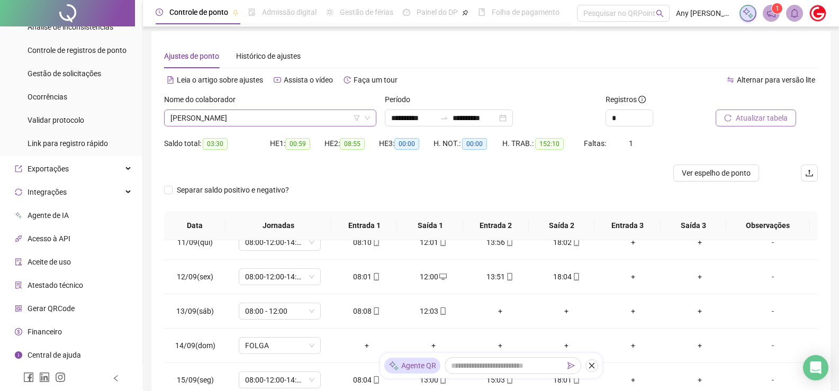
click at [252, 120] on span "[PERSON_NAME]" at bounding box center [270, 118] width 200 height 16
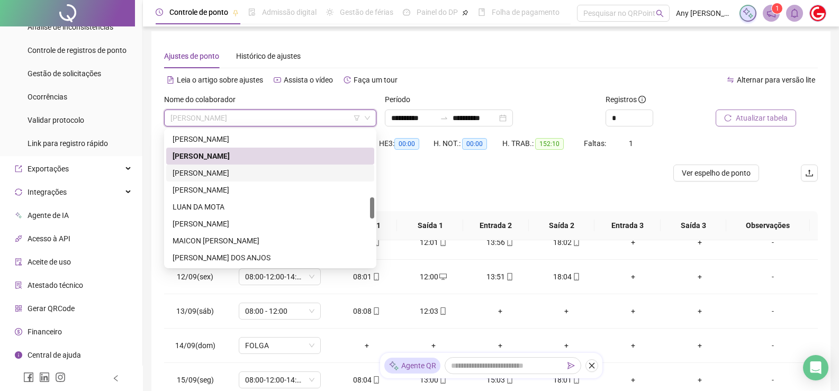
drag, startPoint x: 197, startPoint y: 173, endPoint x: 229, endPoint y: 177, distance: 31.6
click at [197, 173] on div "[PERSON_NAME]" at bounding box center [270, 173] width 195 height 12
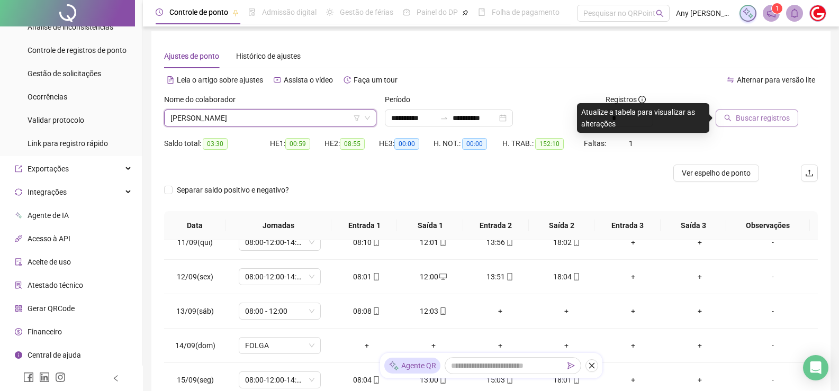
click at [781, 115] on span "Buscar registros" at bounding box center [763, 118] width 54 height 12
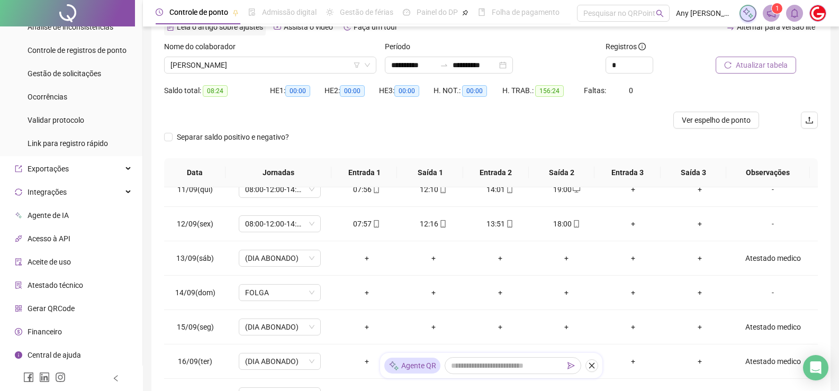
scroll to position [0, 0]
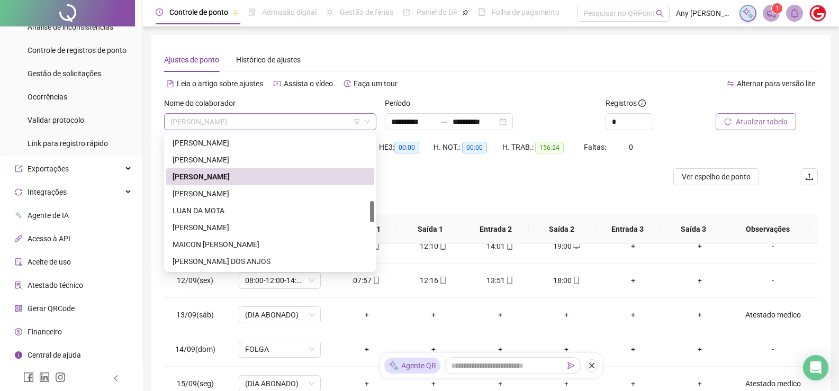
click at [233, 119] on span "[PERSON_NAME]" at bounding box center [270, 122] width 200 height 16
drag, startPoint x: 193, startPoint y: 193, endPoint x: 315, endPoint y: 164, distance: 125.7
click at [192, 193] on div "[PERSON_NAME]" at bounding box center [270, 194] width 195 height 12
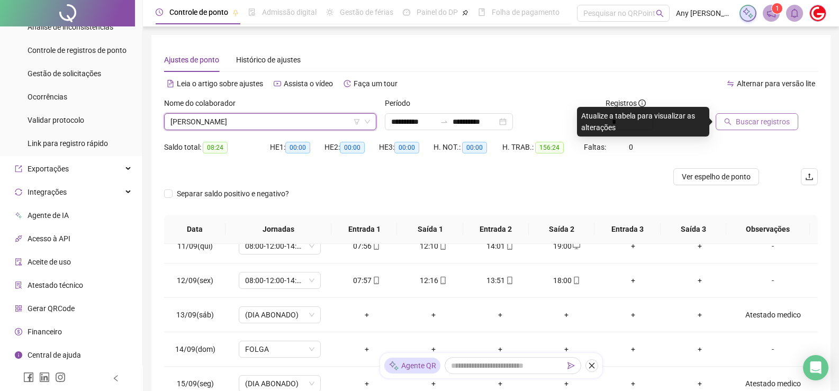
click at [749, 122] on span "Buscar registros" at bounding box center [763, 122] width 54 height 12
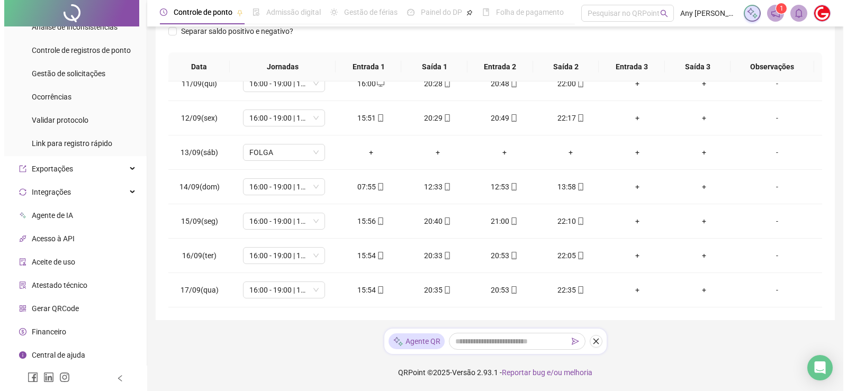
scroll to position [4, 0]
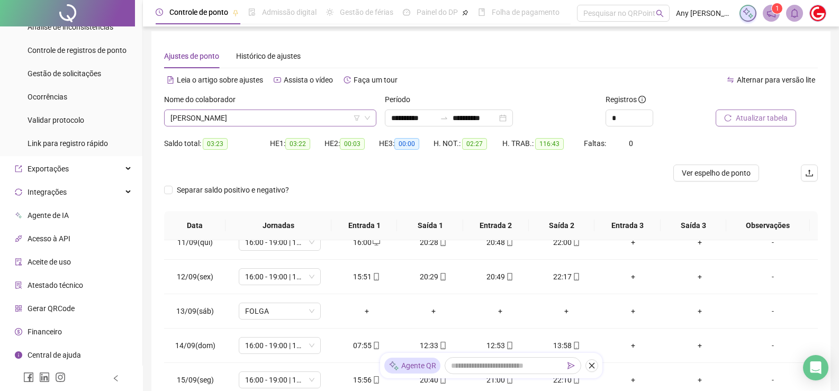
click at [178, 116] on span "[PERSON_NAME]" at bounding box center [270, 118] width 200 height 16
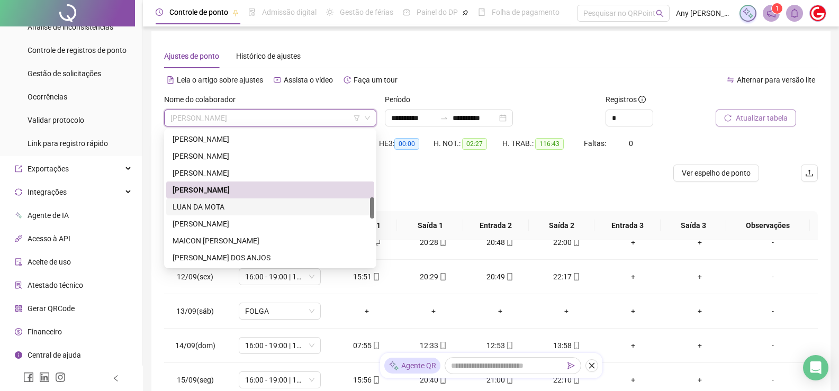
click at [215, 205] on div "LUAN DA MOTA" at bounding box center [270, 207] width 195 height 12
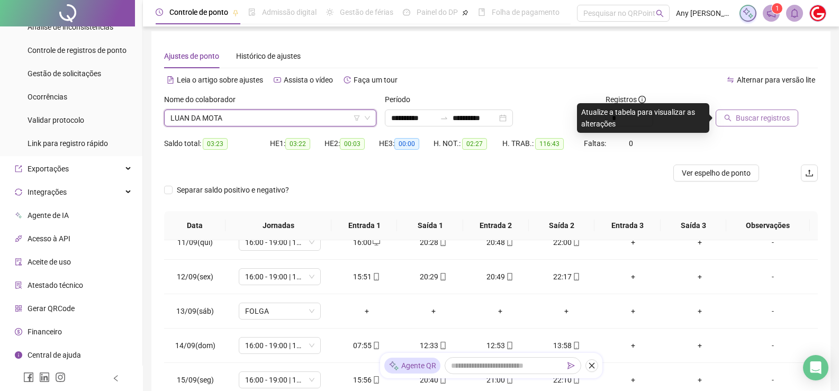
click at [306, 112] on span "LUAN DA MOTA" at bounding box center [270, 118] width 200 height 16
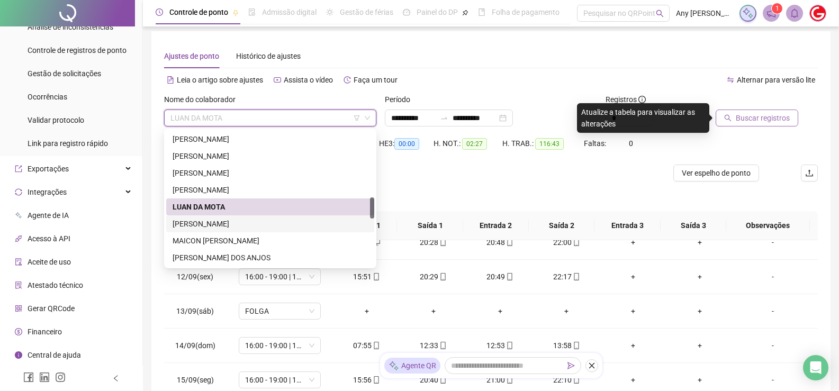
click at [195, 224] on div "[PERSON_NAME]" at bounding box center [270, 224] width 195 height 12
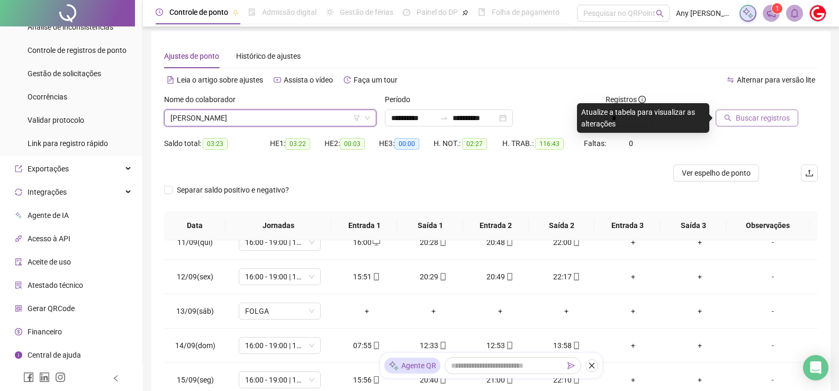
click at [757, 115] on span "Buscar registros" at bounding box center [763, 118] width 54 height 12
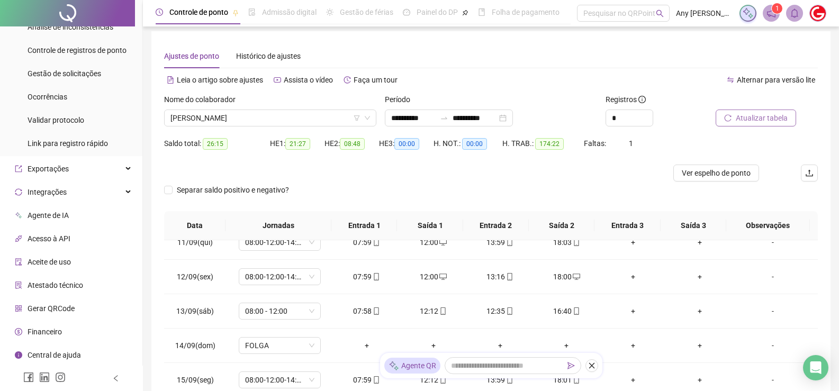
scroll to position [0, 0]
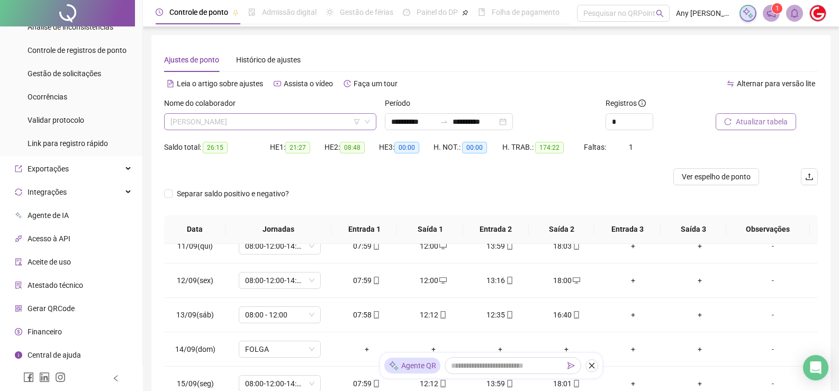
click at [227, 127] on span "[PERSON_NAME]" at bounding box center [270, 122] width 200 height 16
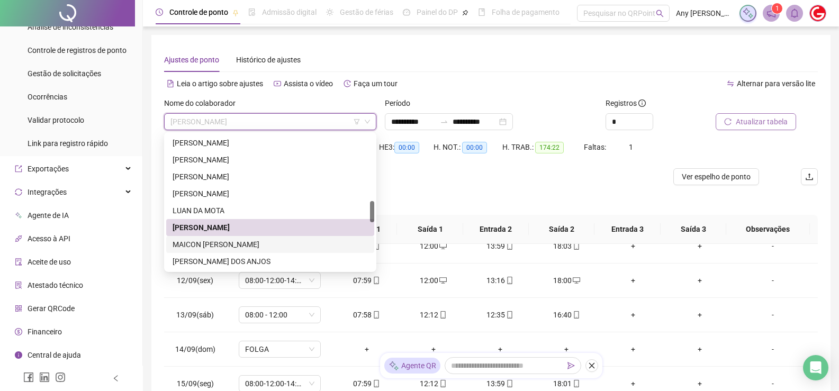
click at [206, 240] on div "MAICON [PERSON_NAME]" at bounding box center [270, 245] width 195 height 12
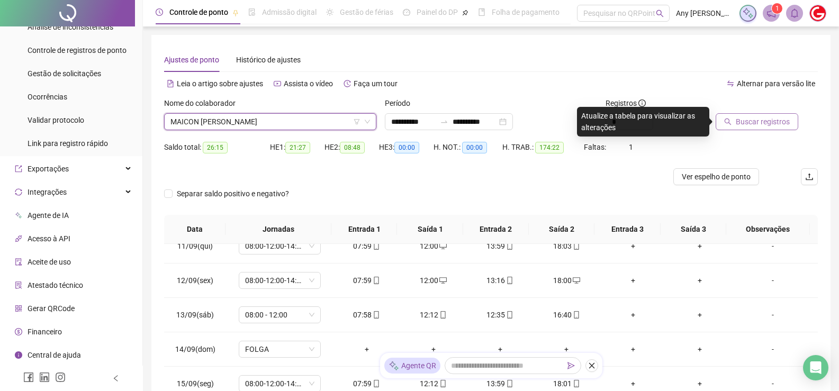
click at [753, 125] on span "Buscar registros" at bounding box center [763, 122] width 54 height 12
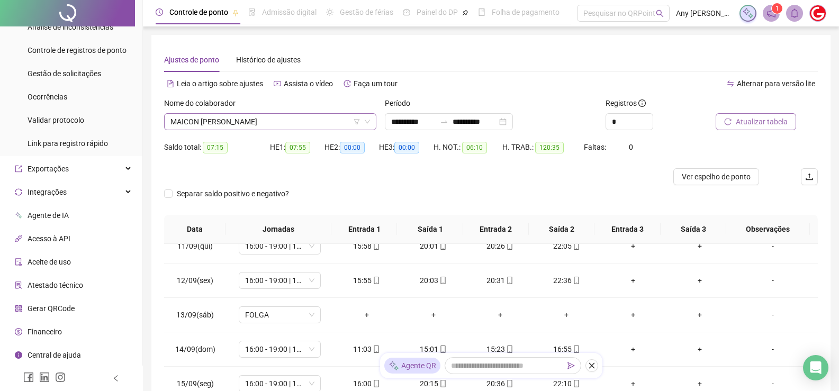
click at [204, 114] on span "MAICON [PERSON_NAME]" at bounding box center [270, 122] width 200 height 16
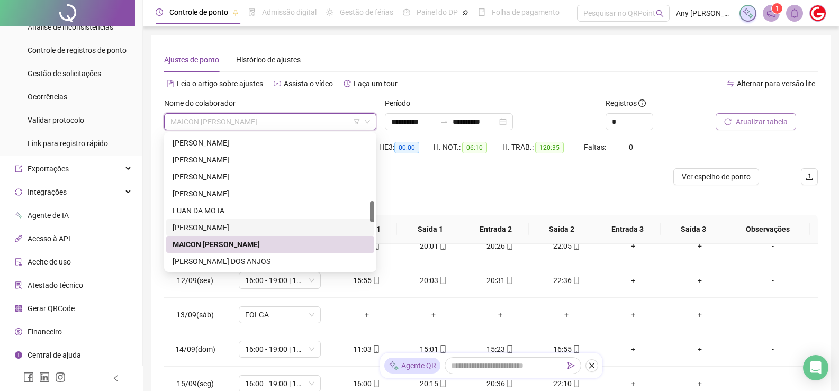
scroll to position [476, 0]
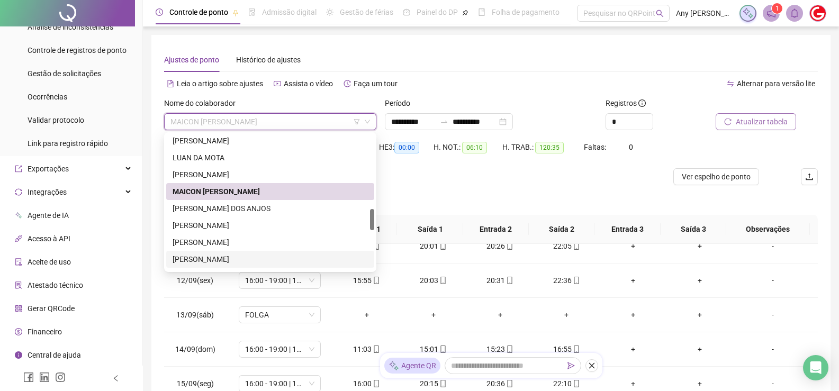
click at [204, 259] on div "[PERSON_NAME]" at bounding box center [270, 260] width 195 height 12
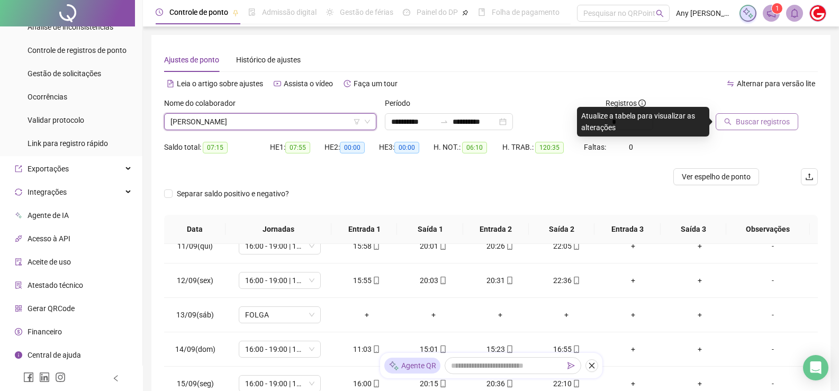
click at [762, 119] on span "Buscar registros" at bounding box center [763, 122] width 54 height 12
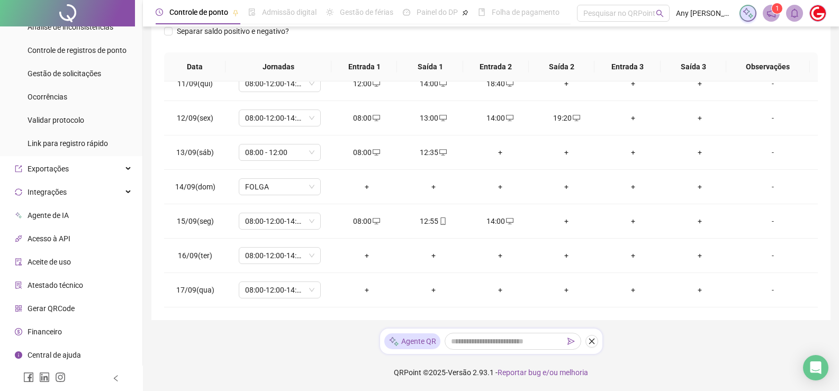
scroll to position [0, 0]
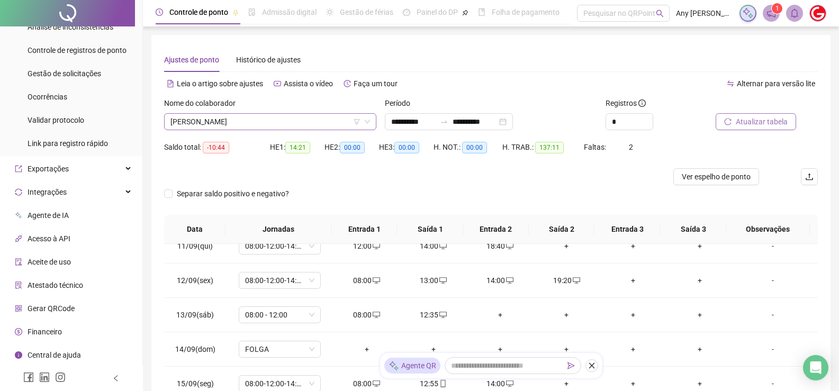
click at [218, 125] on span "[PERSON_NAME]" at bounding box center [270, 122] width 200 height 16
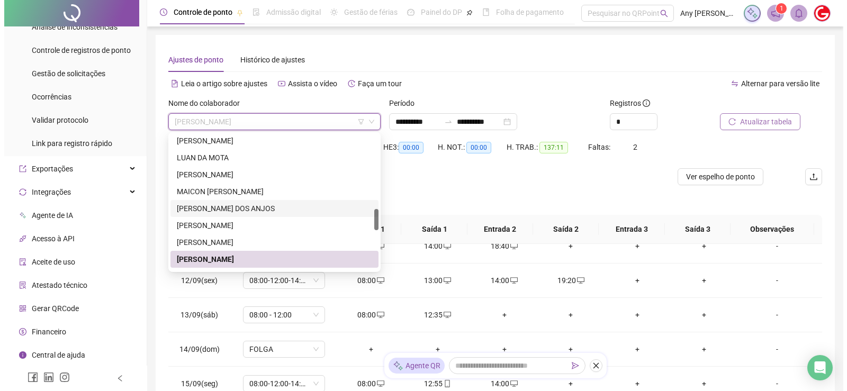
scroll to position [582, 0]
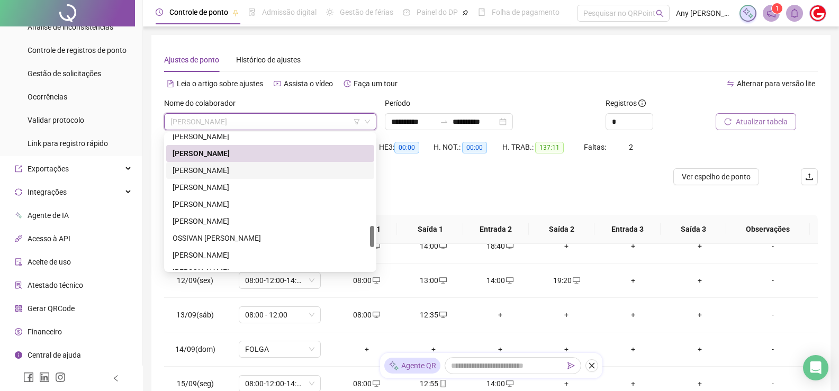
click at [184, 168] on div "[PERSON_NAME]" at bounding box center [270, 171] width 195 height 12
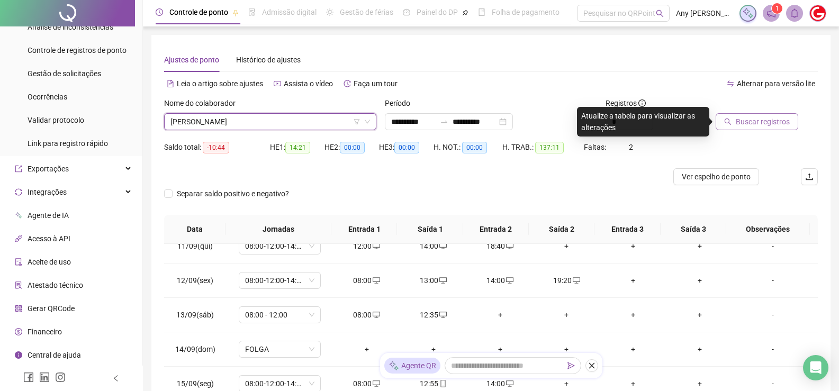
click at [754, 119] on span "Buscar registros" at bounding box center [763, 122] width 54 height 12
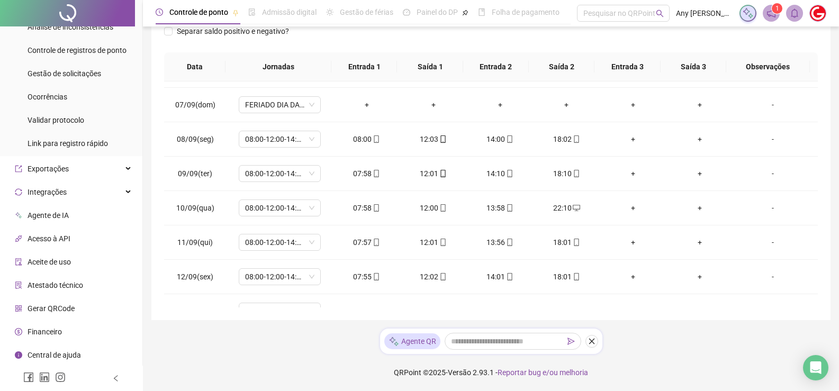
scroll to position [4, 0]
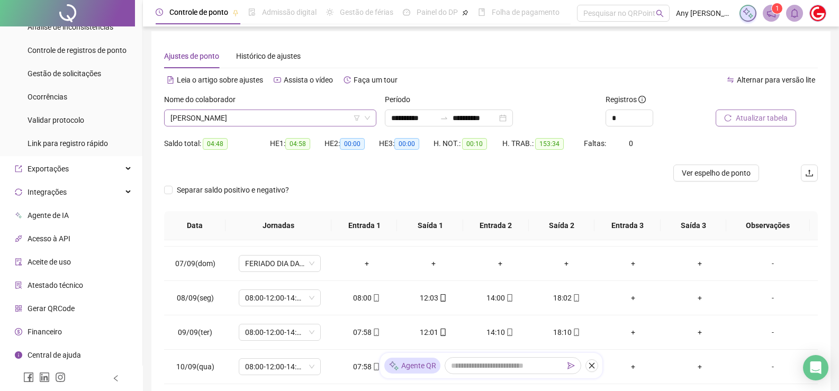
click at [210, 112] on span "[PERSON_NAME]" at bounding box center [270, 118] width 200 height 16
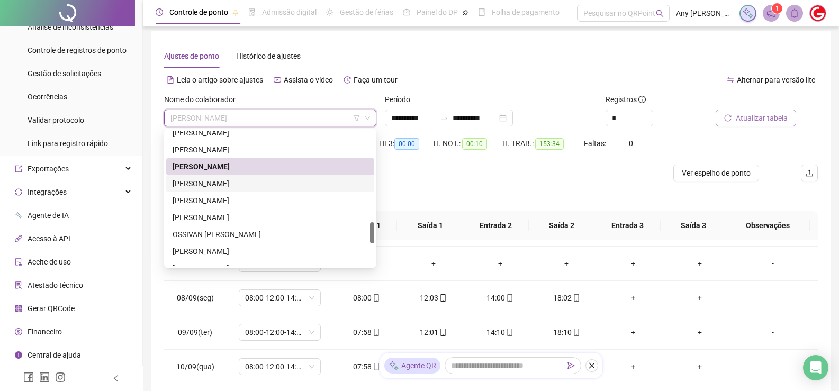
click at [193, 181] on div "[PERSON_NAME]" at bounding box center [270, 184] width 195 height 12
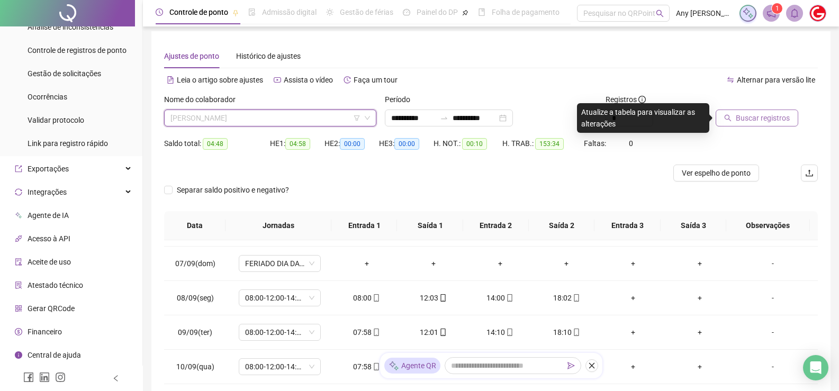
click at [198, 114] on span "[PERSON_NAME]" at bounding box center [270, 118] width 200 height 16
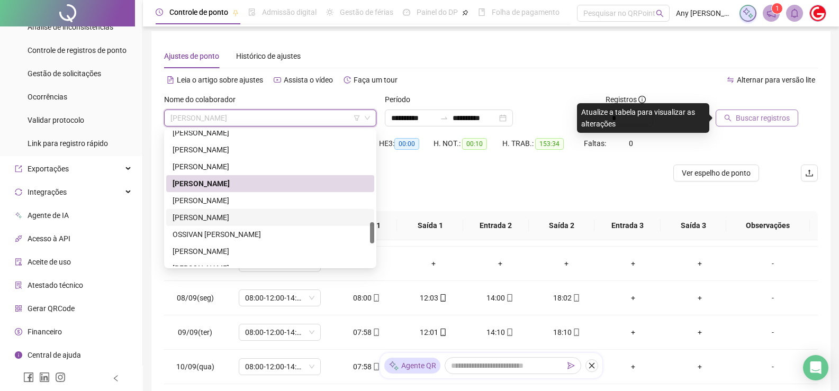
click at [208, 216] on div "[PERSON_NAME]" at bounding box center [270, 218] width 195 height 12
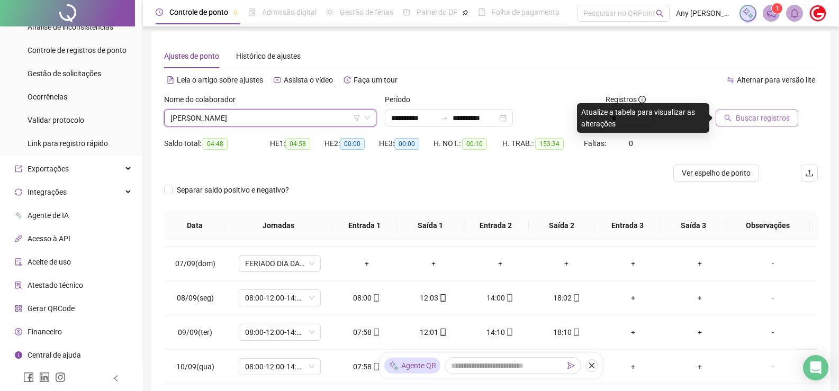
click at [727, 122] on button "Buscar registros" at bounding box center [757, 118] width 83 height 17
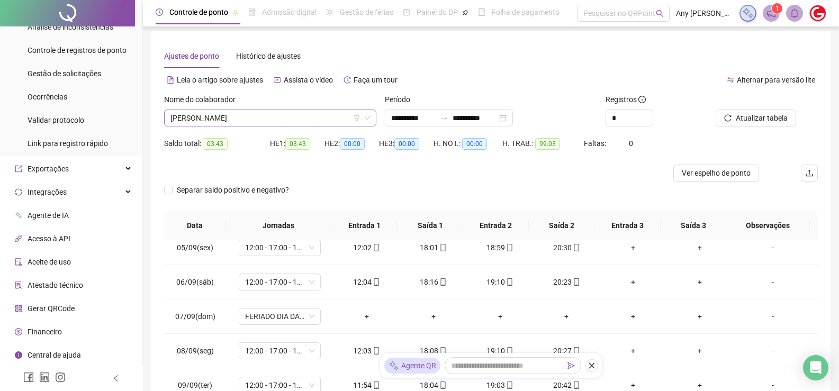
click at [233, 118] on span "[PERSON_NAME]" at bounding box center [270, 118] width 200 height 16
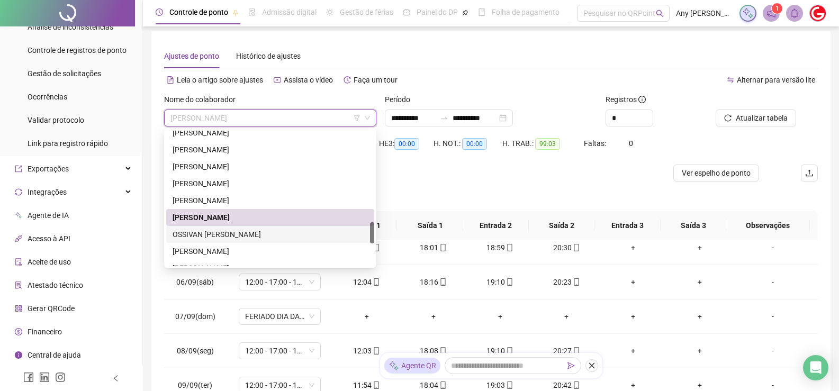
click at [218, 233] on div "OSSIVAN [PERSON_NAME]" at bounding box center [270, 235] width 195 height 12
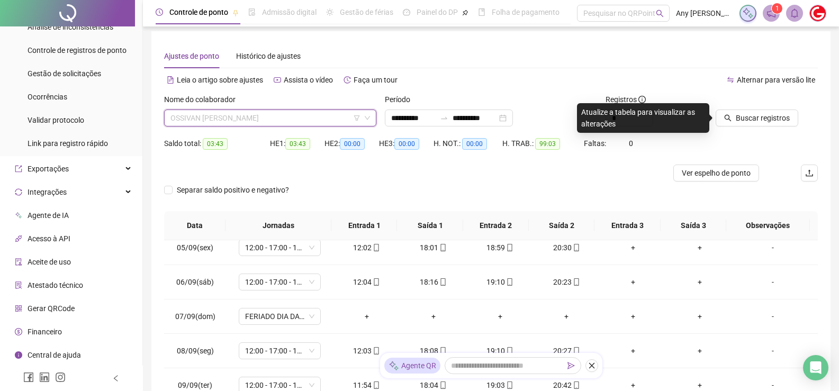
click at [199, 118] on span "OSSIVAN [PERSON_NAME]" at bounding box center [270, 118] width 200 height 16
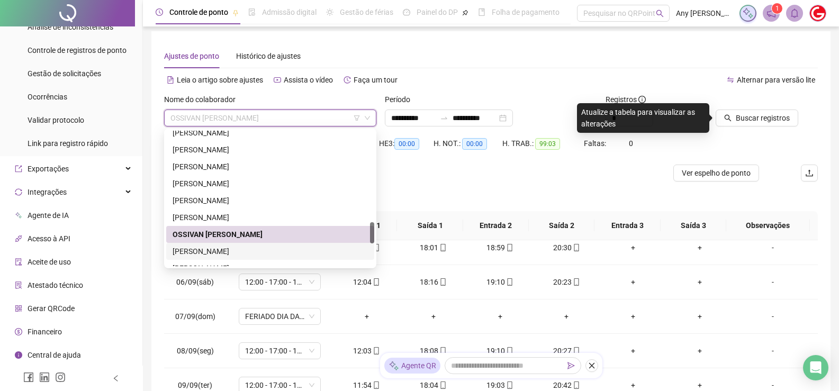
click at [220, 255] on div "[PERSON_NAME]" at bounding box center [270, 252] width 195 height 12
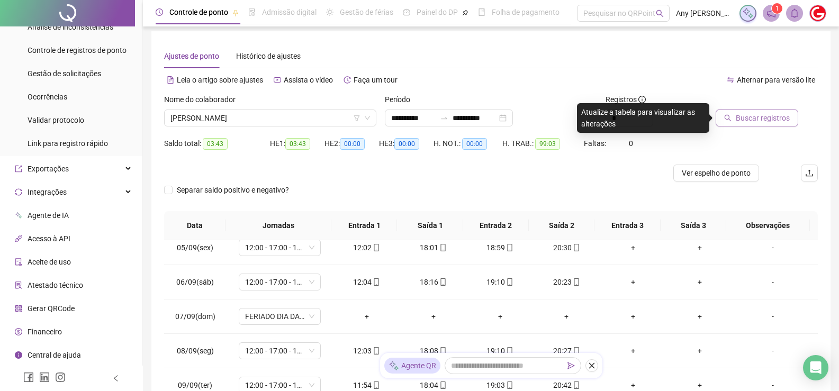
click at [736, 111] on button "Buscar registros" at bounding box center [757, 118] width 83 height 17
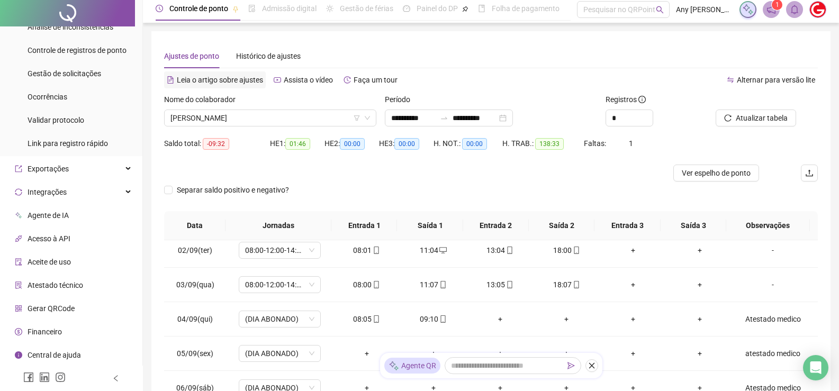
scroll to position [0, 0]
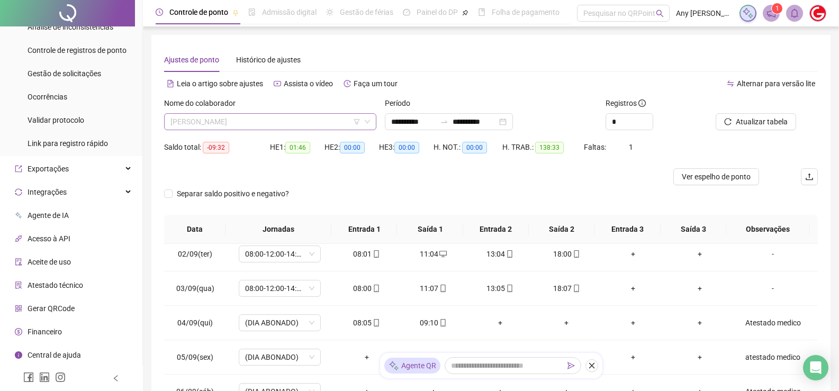
click at [254, 122] on span "[PERSON_NAME]" at bounding box center [270, 122] width 200 height 16
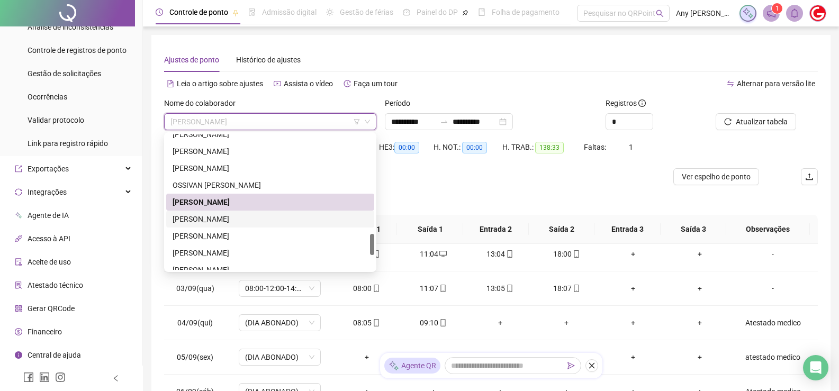
scroll to position [688, 0]
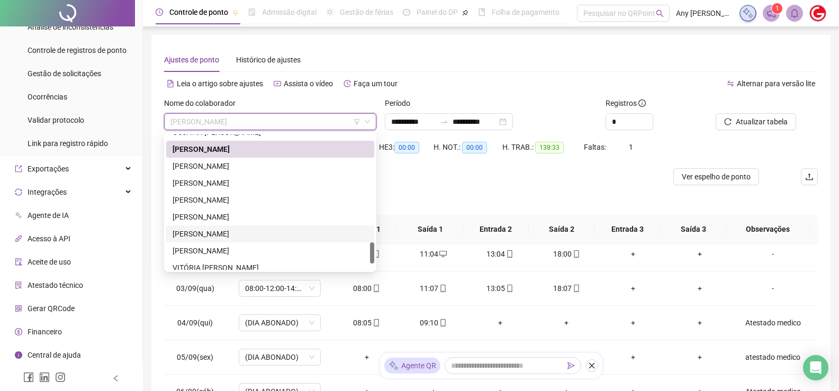
click at [196, 230] on div "[PERSON_NAME]" at bounding box center [270, 234] width 195 height 12
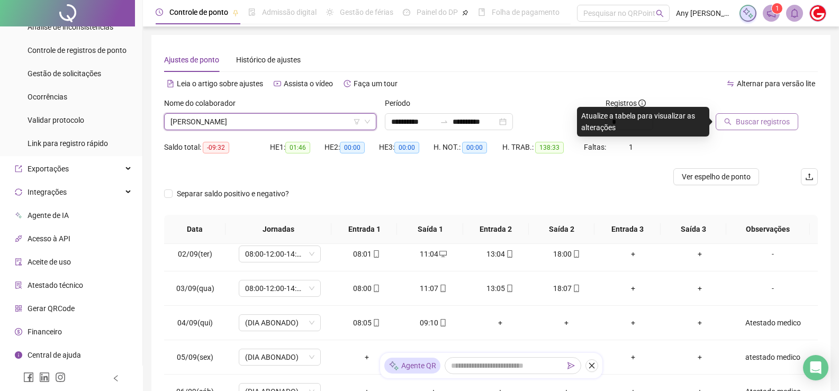
click at [743, 126] on span "Buscar registros" at bounding box center [763, 122] width 54 height 12
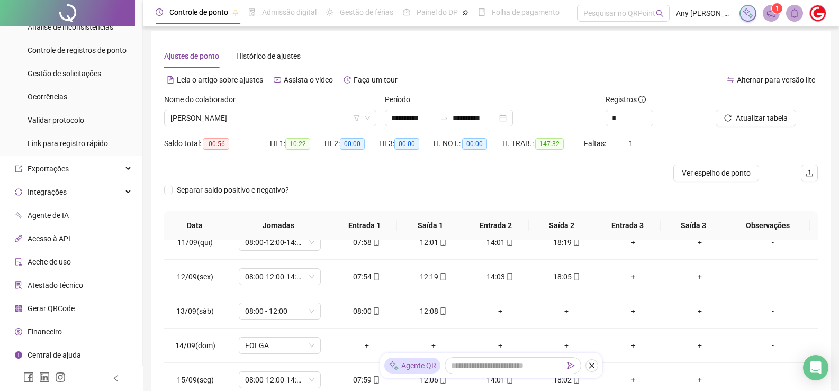
scroll to position [0, 0]
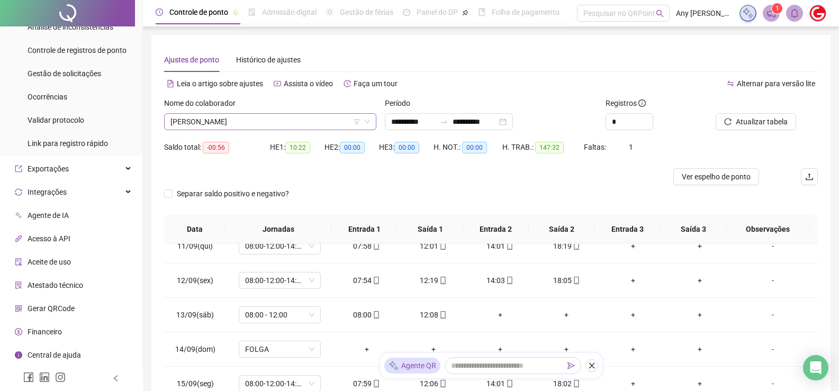
click at [196, 115] on span "[PERSON_NAME]" at bounding box center [270, 122] width 200 height 16
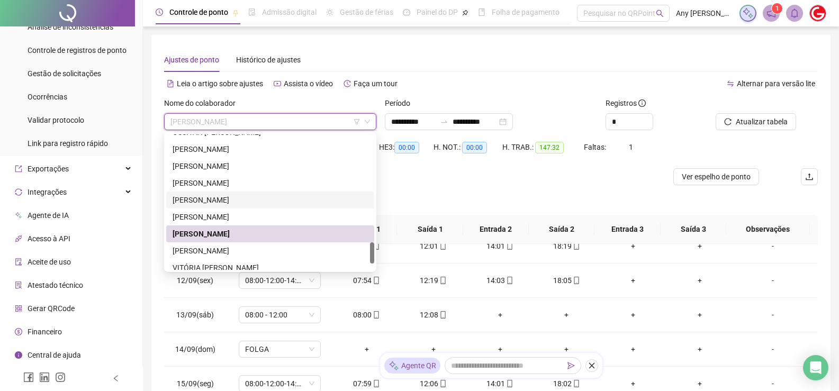
scroll to position [728, 0]
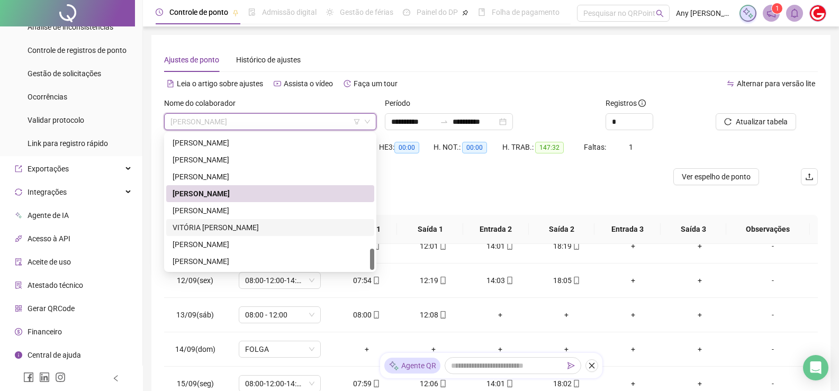
click at [218, 225] on div "VITÓRIA [PERSON_NAME]" at bounding box center [270, 228] width 195 height 12
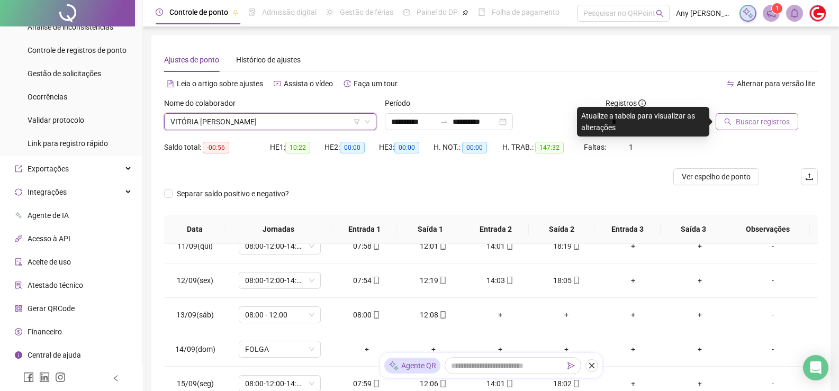
click at [763, 116] on span "Buscar registros" at bounding box center [763, 122] width 54 height 12
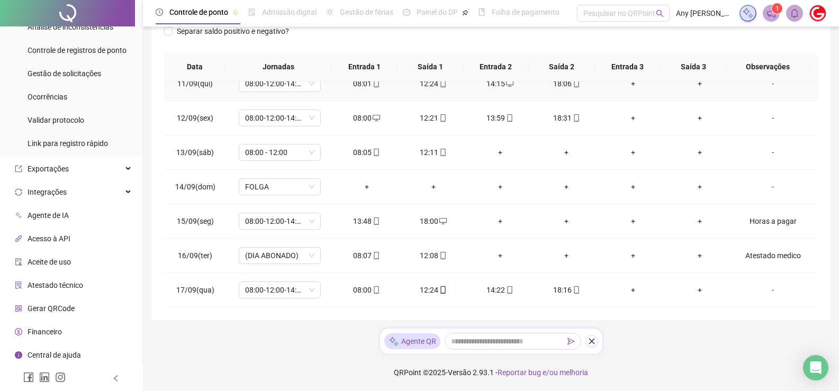
scroll to position [4, 0]
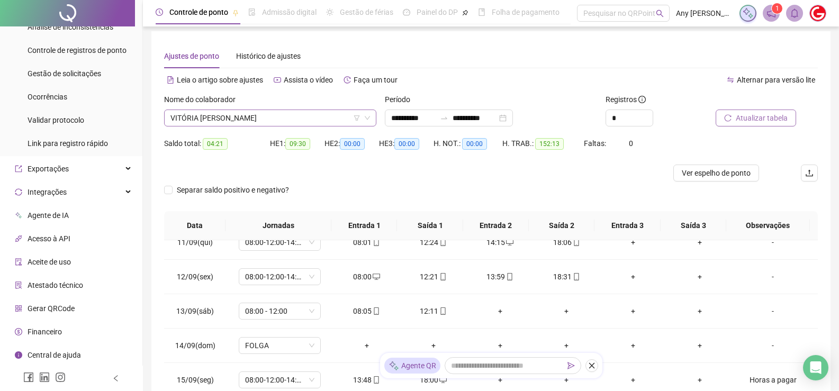
click at [183, 120] on span "VITÓRIA [PERSON_NAME]" at bounding box center [270, 118] width 200 height 16
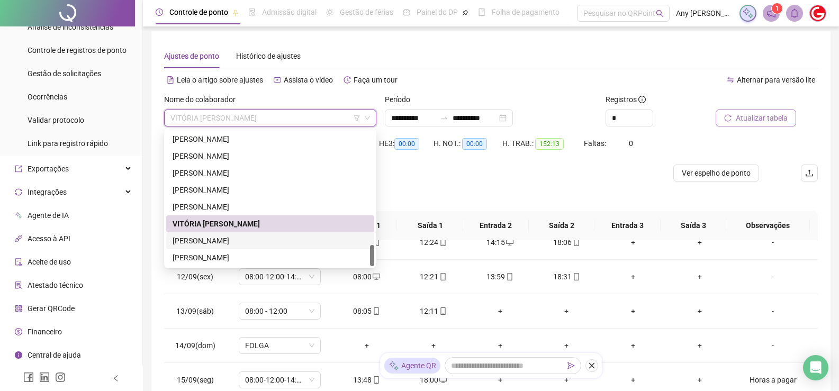
click at [236, 255] on div "[PERSON_NAME]" at bounding box center [270, 258] width 195 height 12
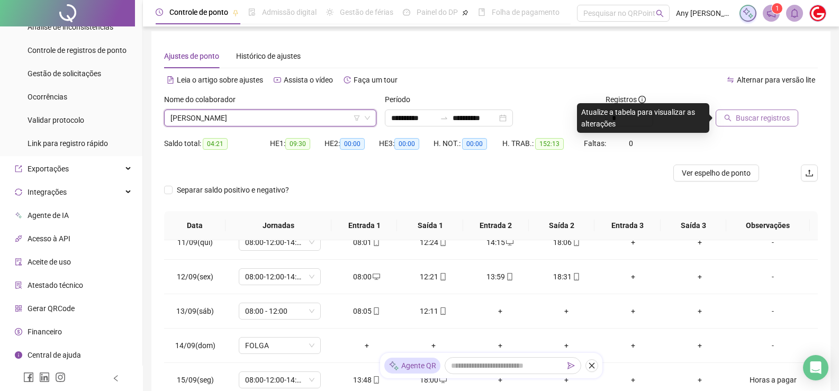
click at [781, 116] on span "Buscar registros" at bounding box center [763, 118] width 54 height 12
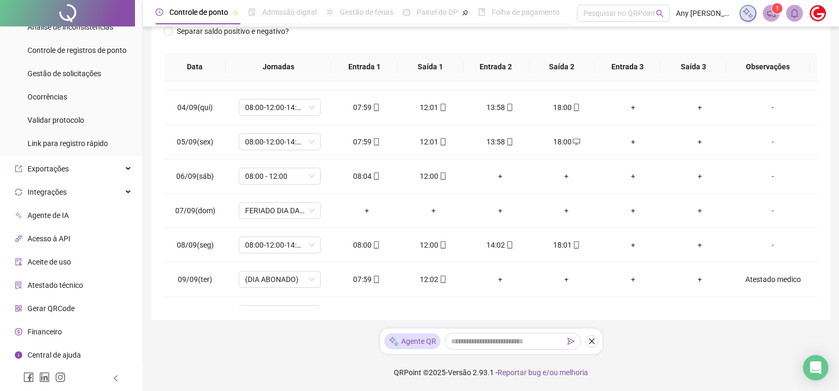
scroll to position [0, 0]
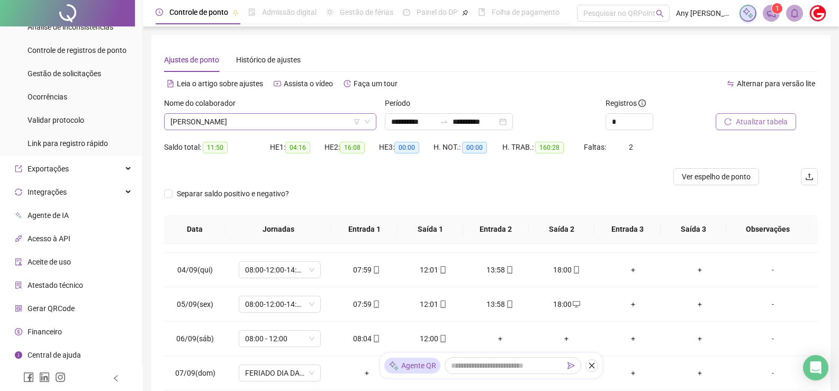
click at [183, 114] on span "[PERSON_NAME]" at bounding box center [270, 122] width 200 height 16
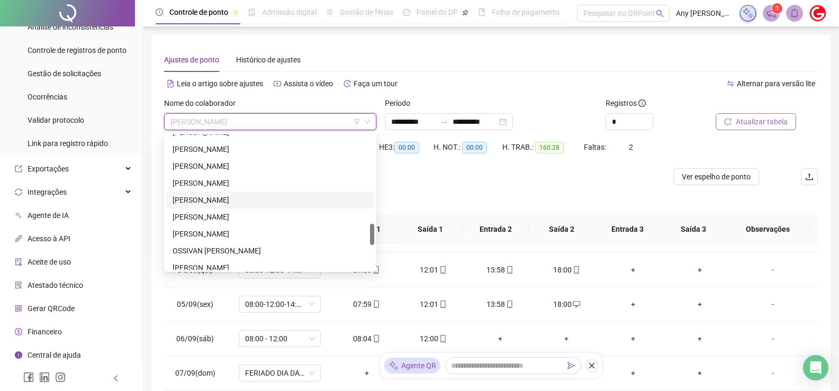
scroll to position [464, 0]
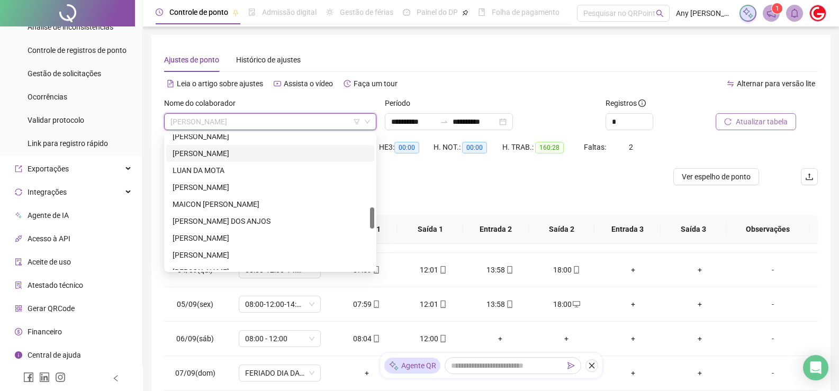
click at [187, 155] on div "[PERSON_NAME]" at bounding box center [270, 154] width 195 height 12
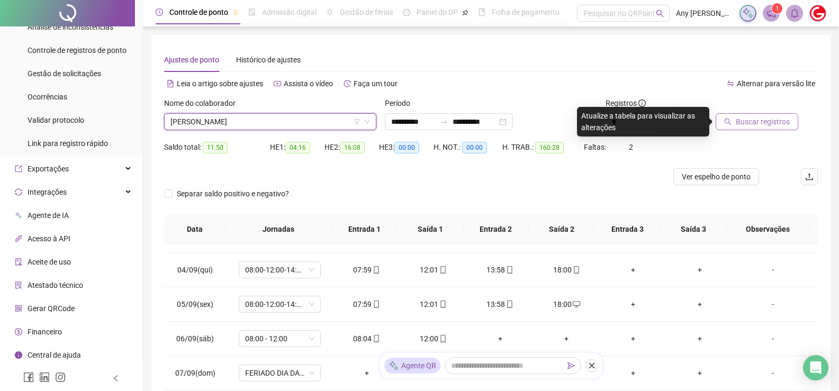
click at [203, 116] on span "[PERSON_NAME]" at bounding box center [270, 122] width 200 height 16
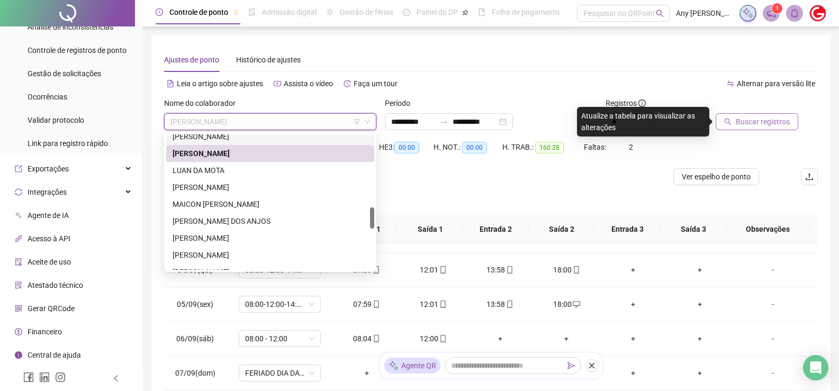
click at [196, 138] on div "[PERSON_NAME]" at bounding box center [270, 137] width 195 height 12
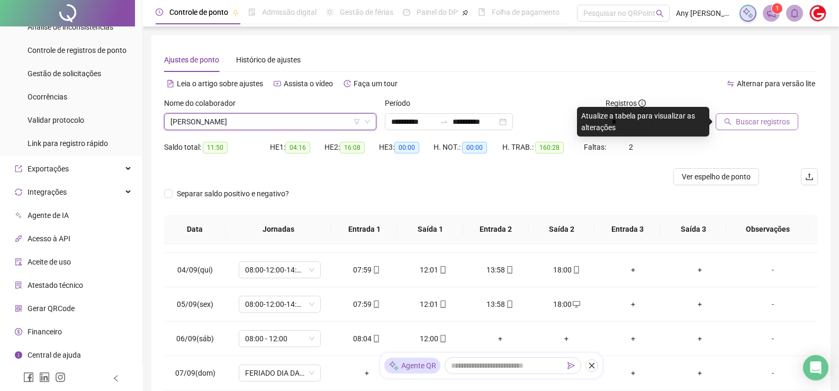
click at [755, 124] on span "Buscar registros" at bounding box center [763, 122] width 54 height 12
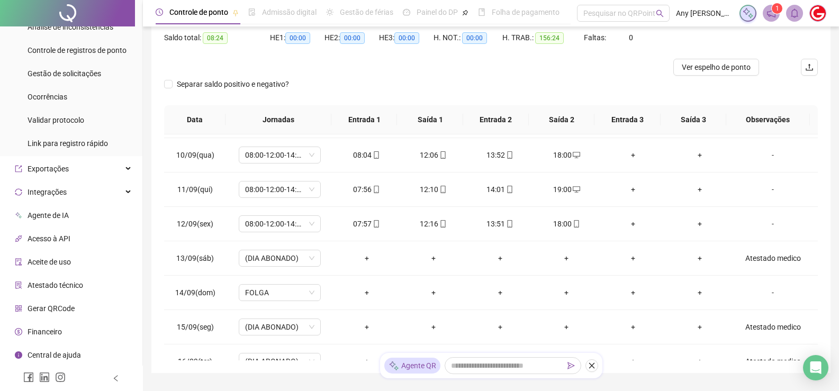
scroll to position [0, 0]
